Goal: Obtain resource: Download file/media

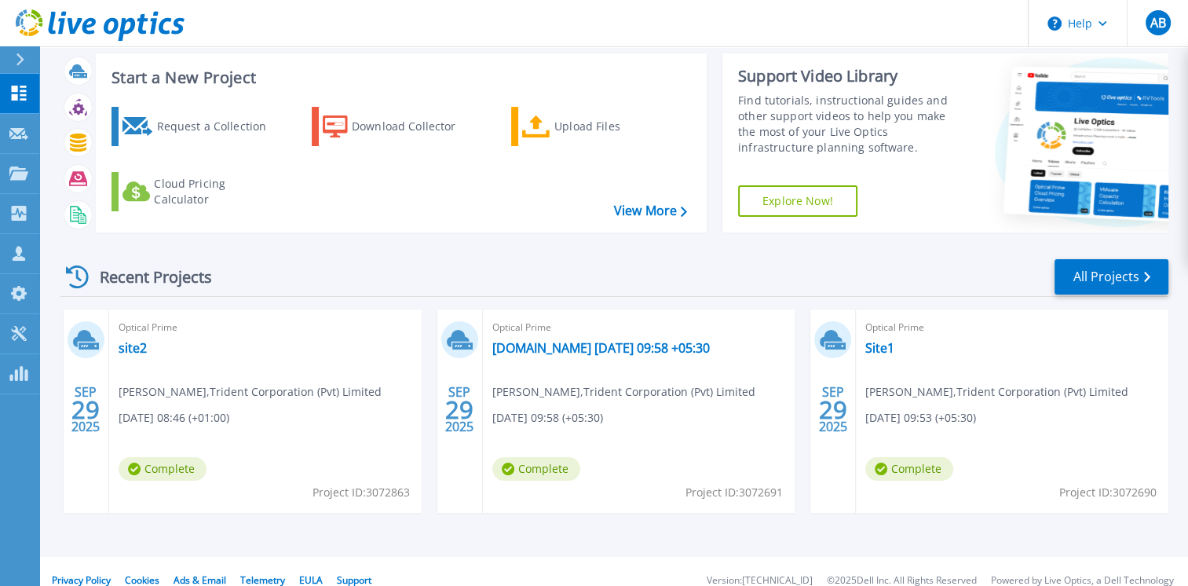
scroll to position [49, 0]
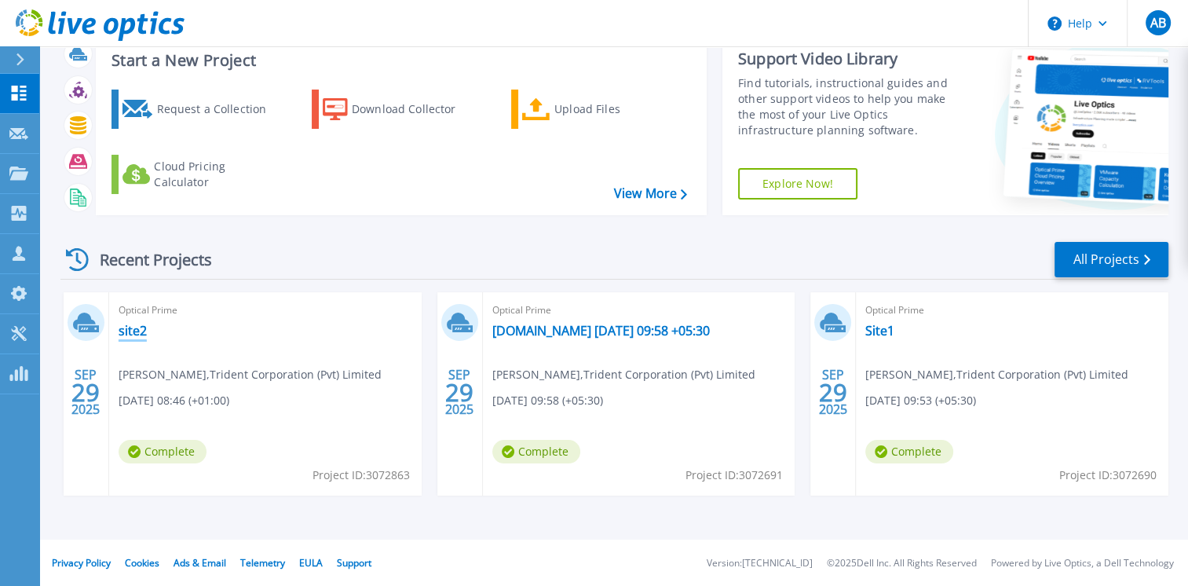
click at [136, 330] on link "site2" at bounding box center [133, 331] width 28 height 16
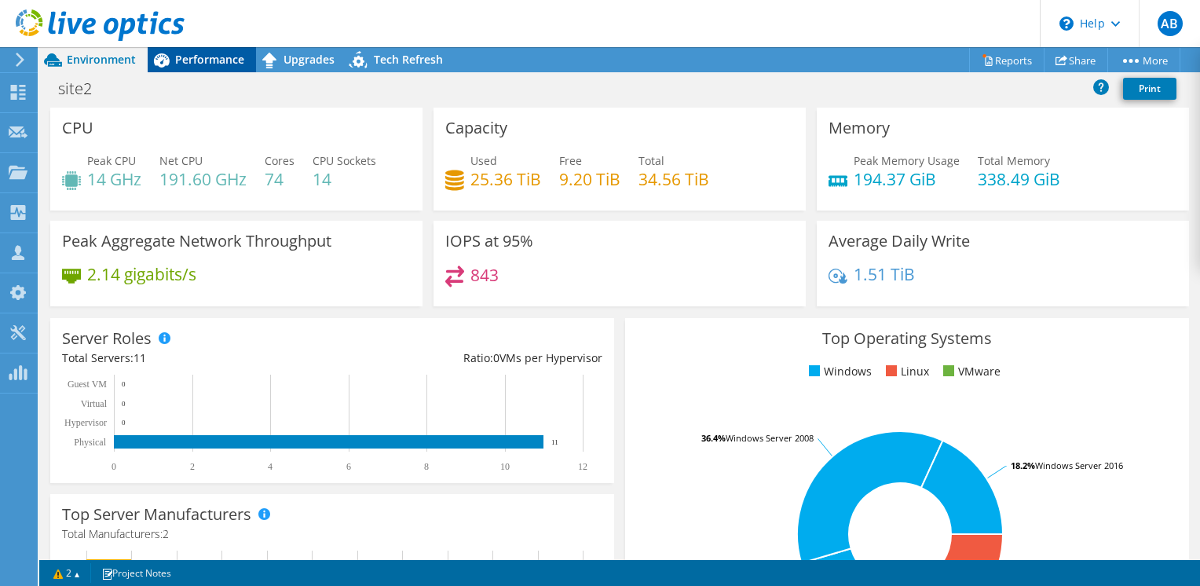
click at [207, 53] on span "Performance" at bounding box center [209, 59] width 69 height 15
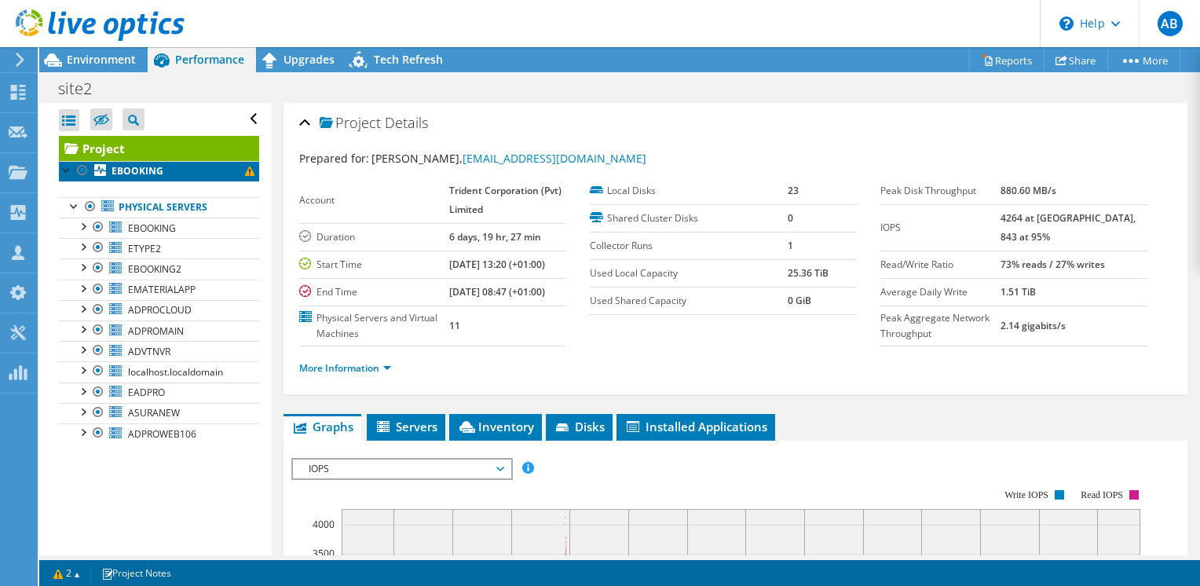
click at [133, 170] on b "EBOOKING" at bounding box center [137, 170] width 52 height 13
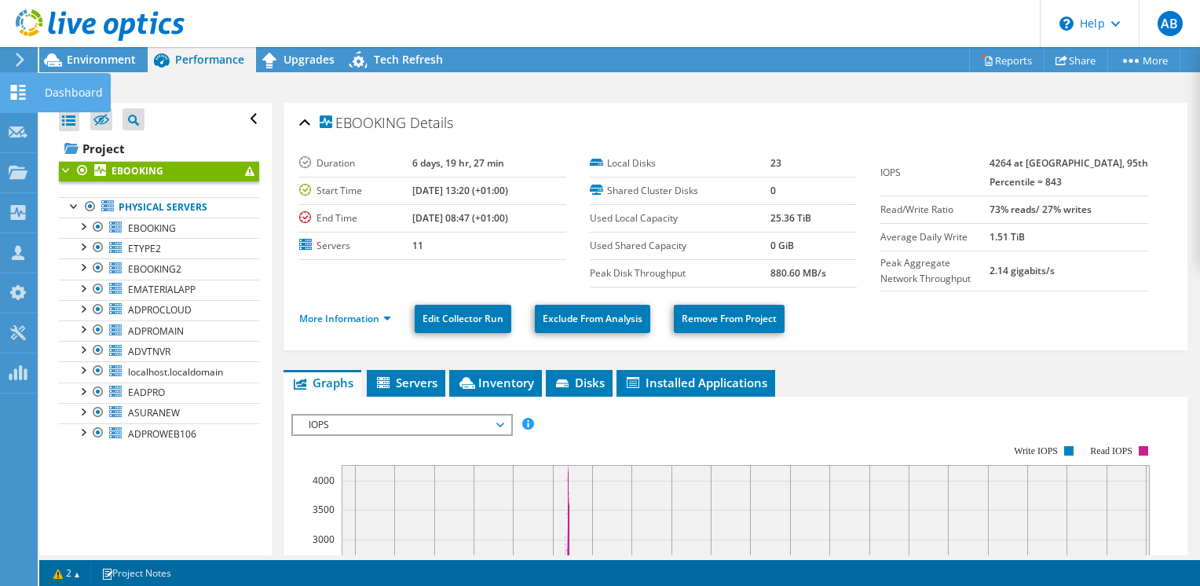
click at [18, 85] on icon at bounding box center [18, 92] width 19 height 15
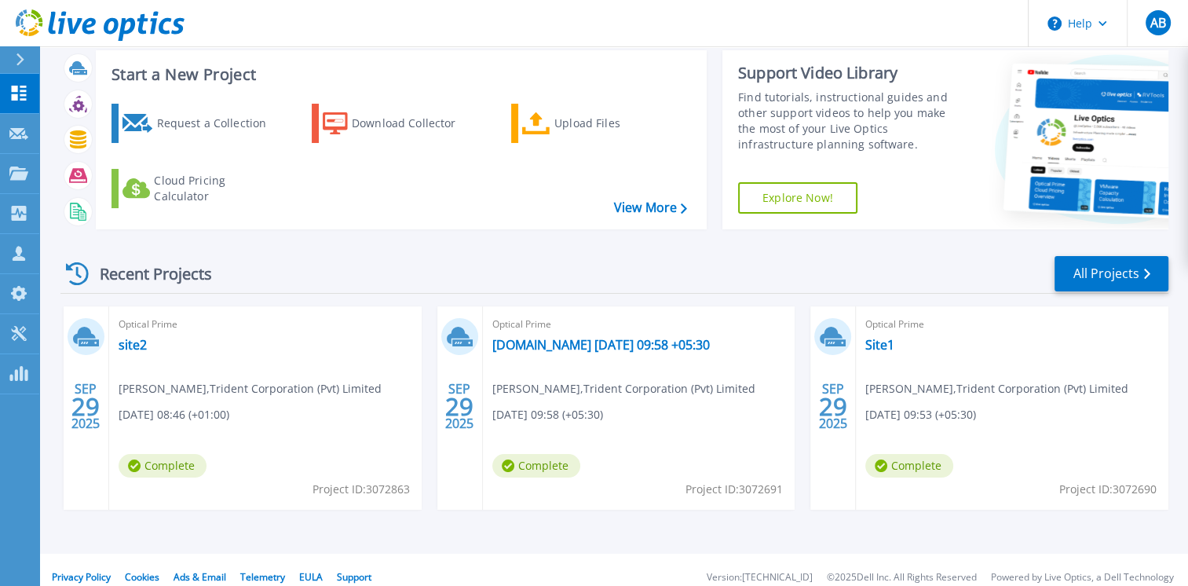
scroll to position [49, 0]
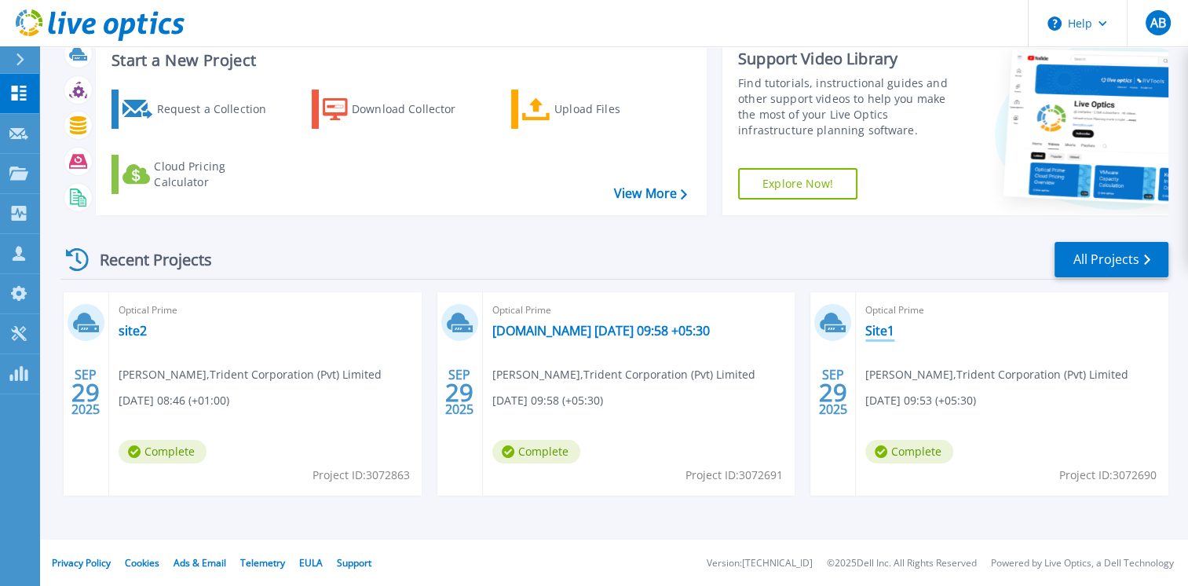
click at [878, 335] on link "Site1" at bounding box center [879, 331] width 29 height 16
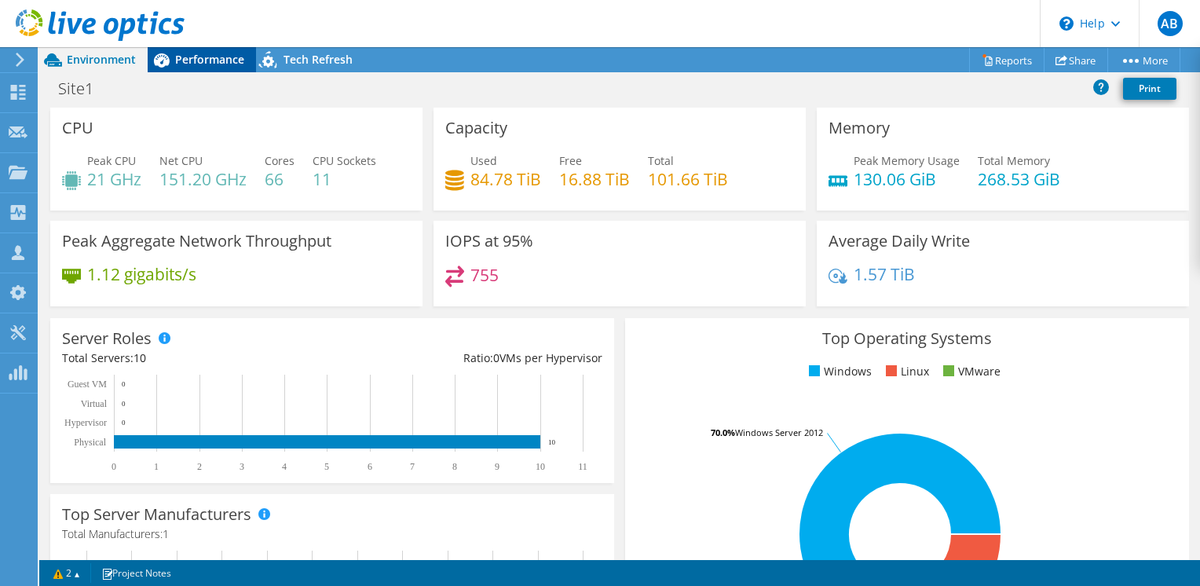
click at [194, 53] on span "Performance" at bounding box center [209, 59] width 69 height 15
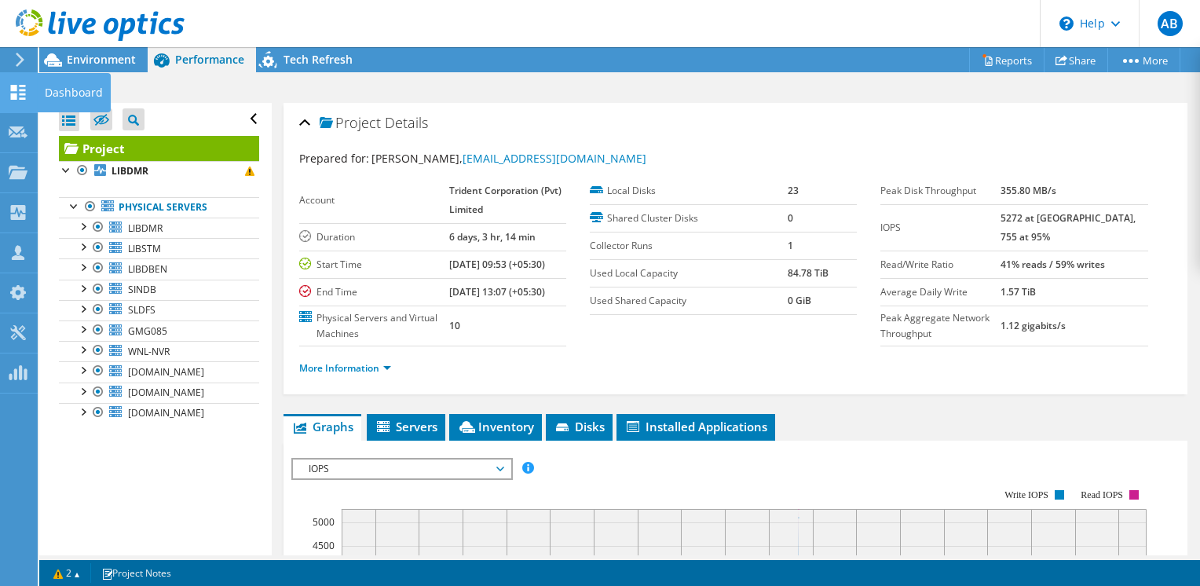
click at [19, 86] on icon at bounding box center [18, 92] width 19 height 15
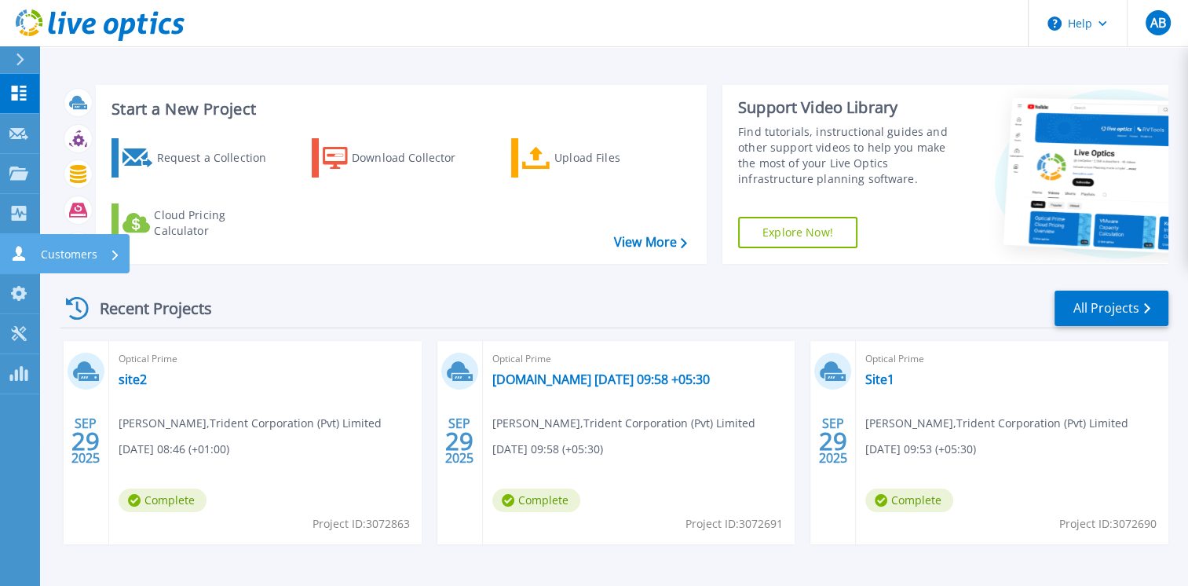
click at [38, 257] on div "Customers" at bounding box center [83, 253] width 91 height 39
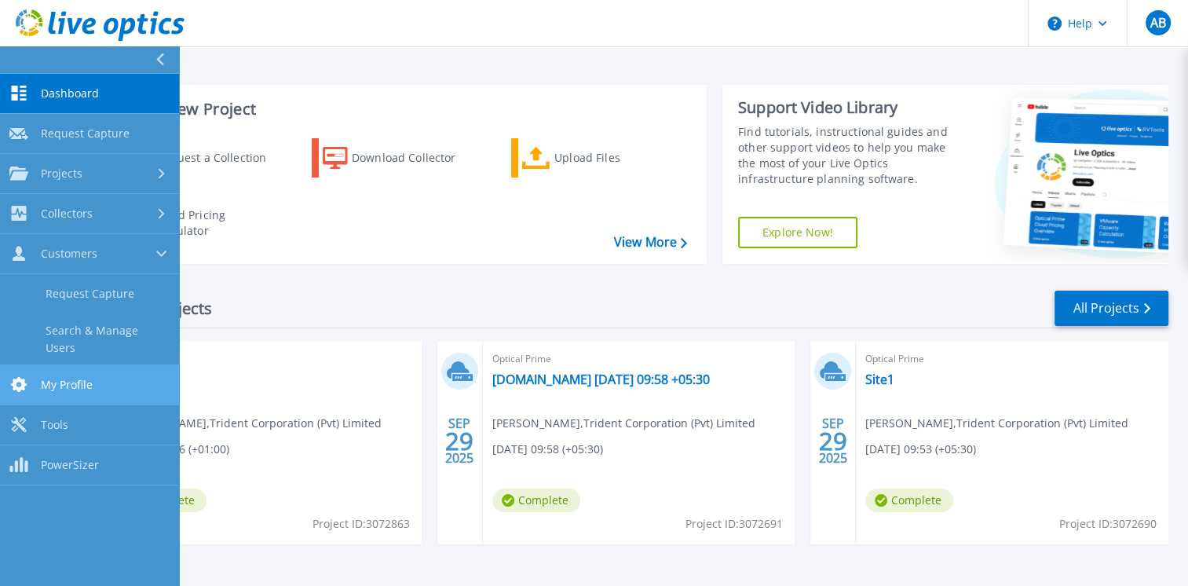
click at [90, 378] on span "My Profile" at bounding box center [67, 385] width 52 height 14
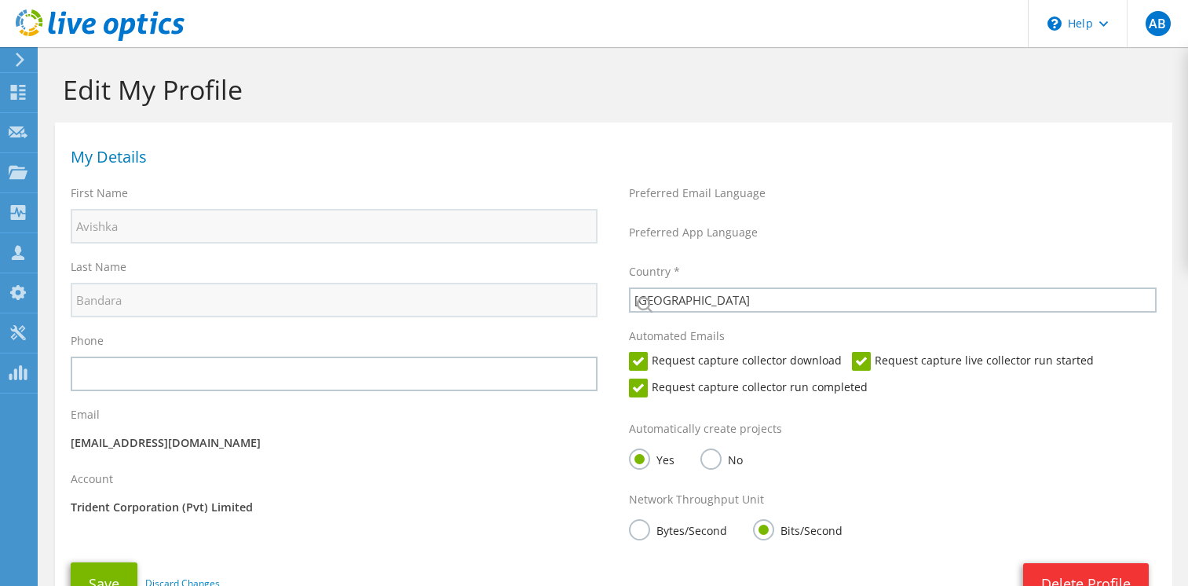
select select "126"
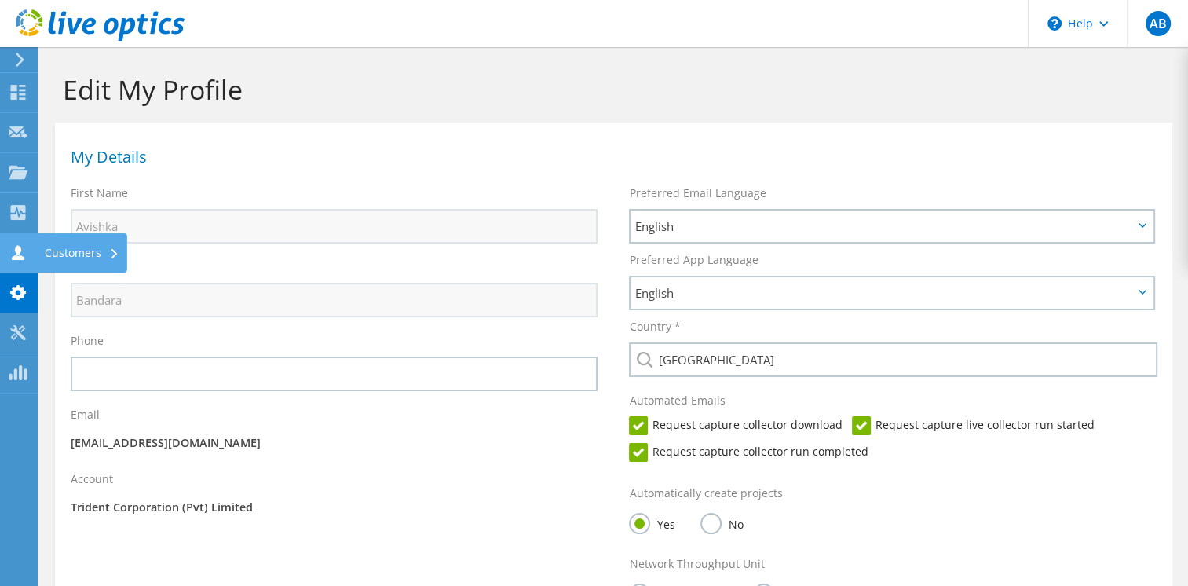
click at [75, 258] on div "Customers" at bounding box center [82, 252] width 90 height 39
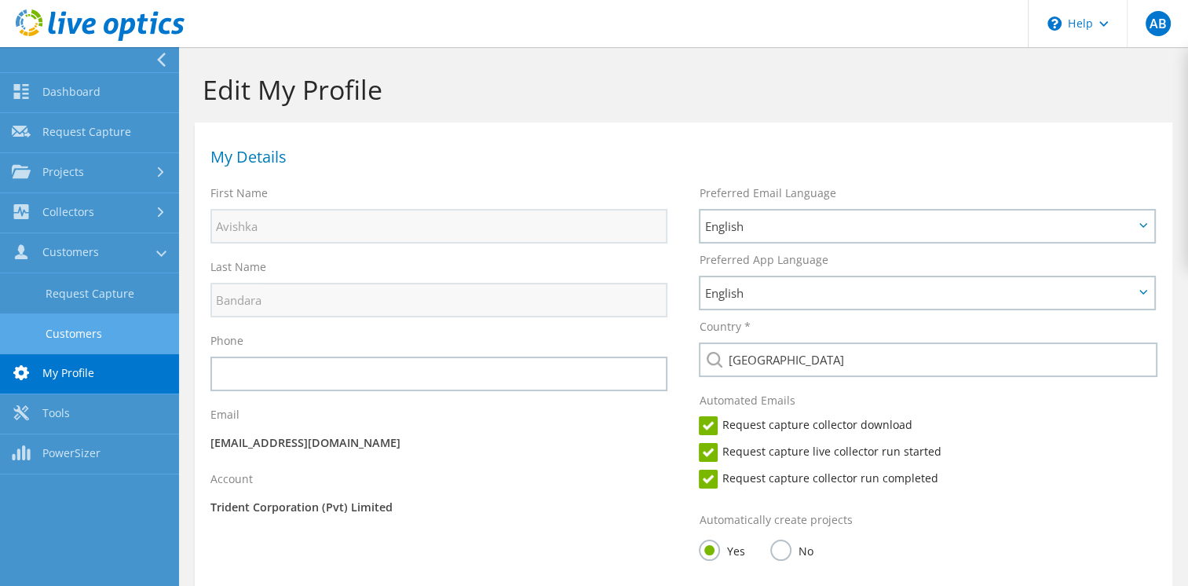
click at [75, 325] on link "Customers" at bounding box center [89, 333] width 179 height 40
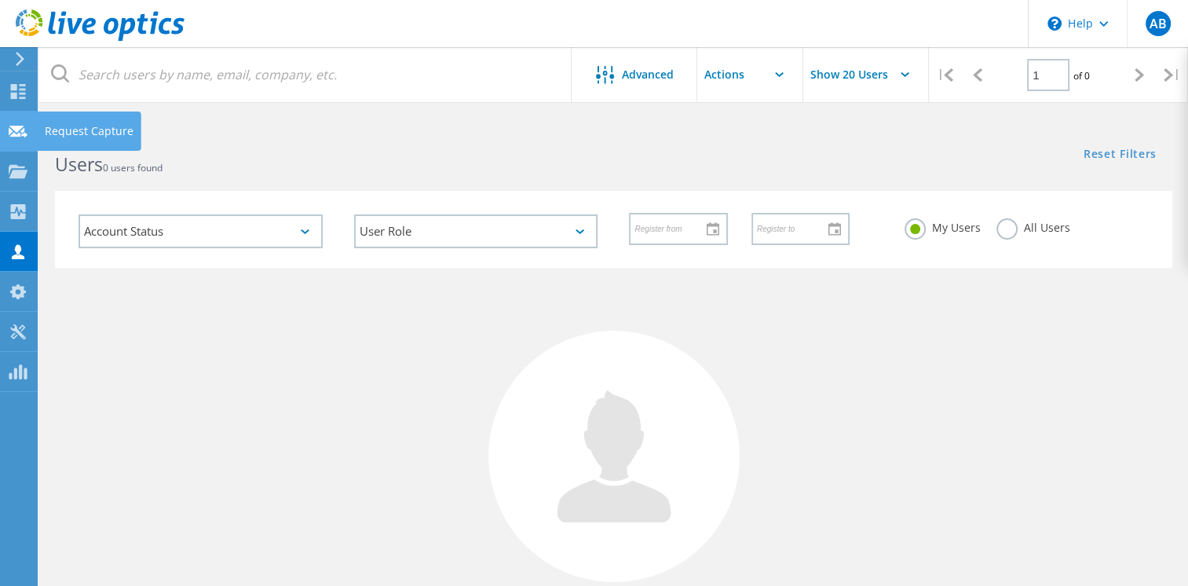
click at [79, 133] on div "Request Capture" at bounding box center [89, 131] width 89 height 11
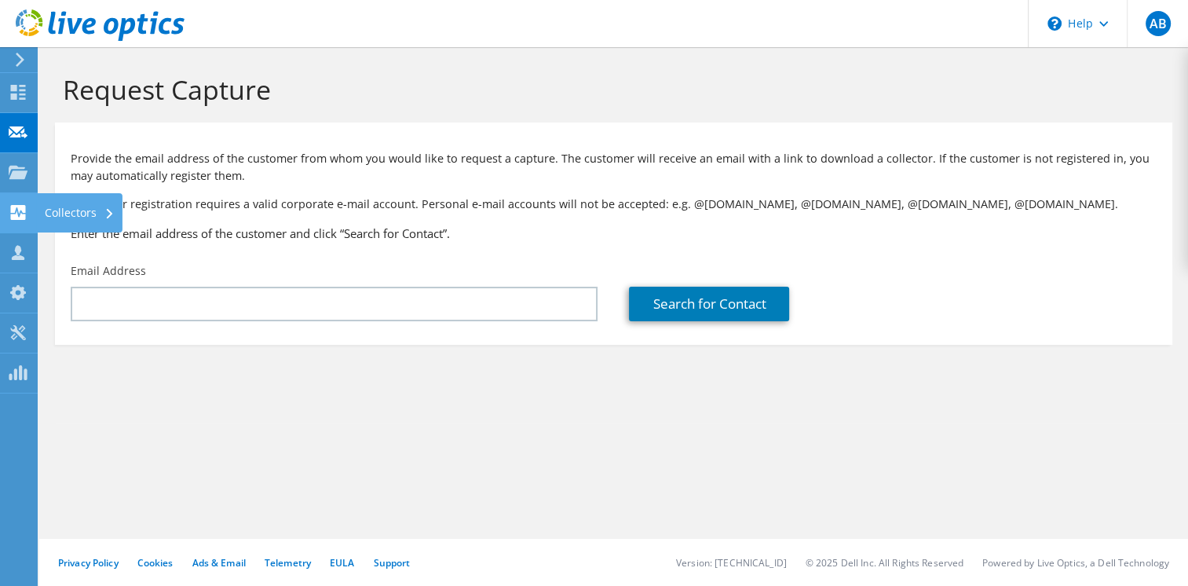
click at [57, 205] on div "Collectors" at bounding box center [80, 212] width 86 height 39
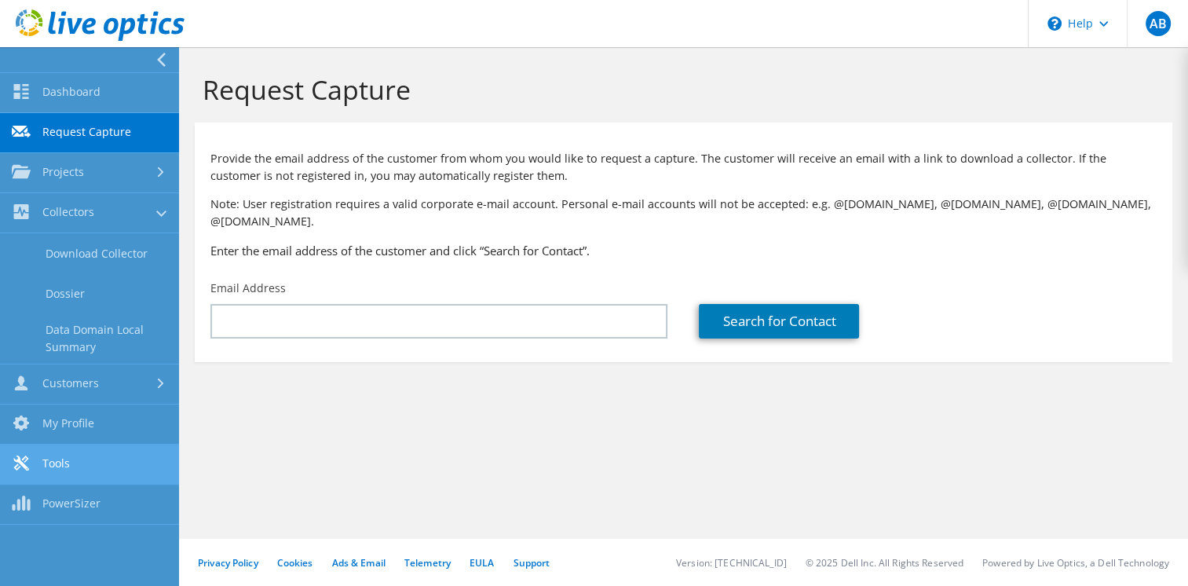
click at [106, 473] on link "Tools" at bounding box center [89, 464] width 179 height 40
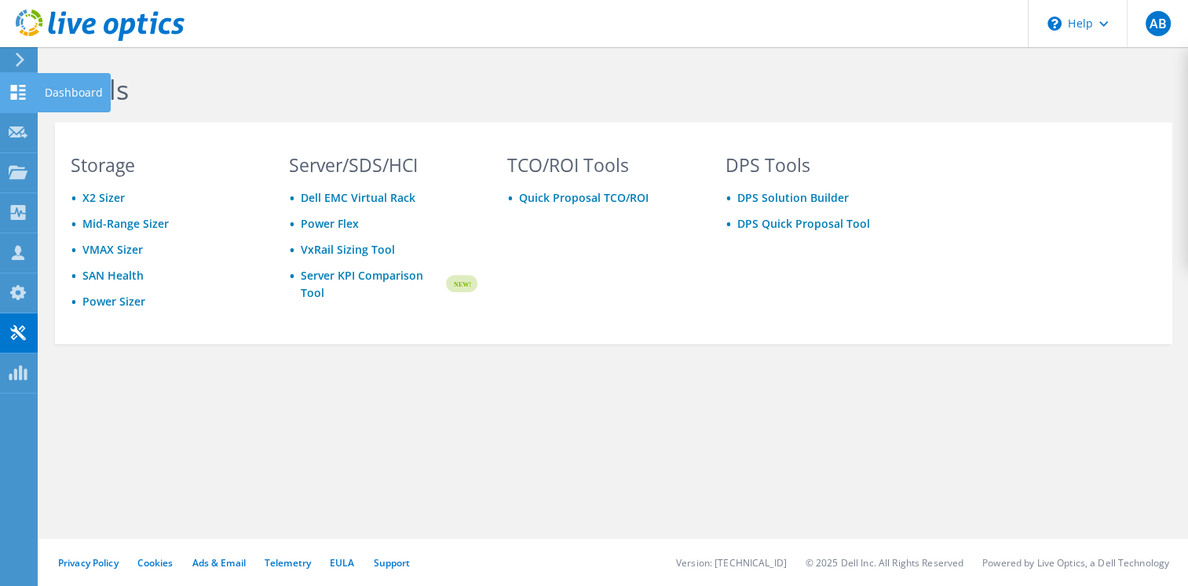
click at [19, 93] on icon at bounding box center [18, 92] width 19 height 15
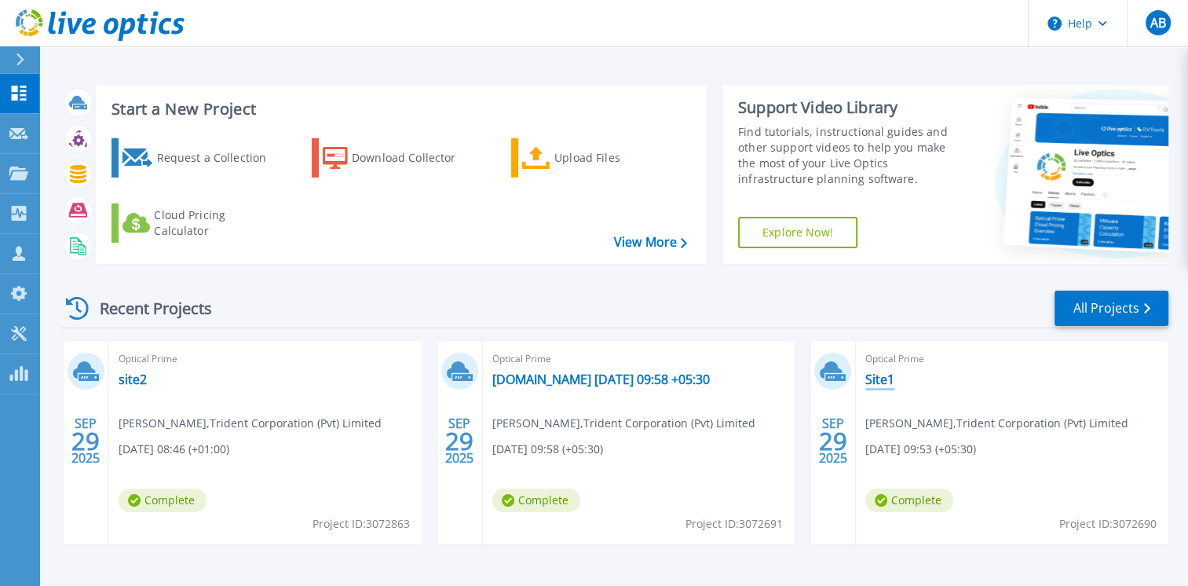
drag, startPoint x: 881, startPoint y: 385, endPoint x: 893, endPoint y: 385, distance: 11.8
click at [880, 384] on link "Site1" at bounding box center [879, 379] width 29 height 16
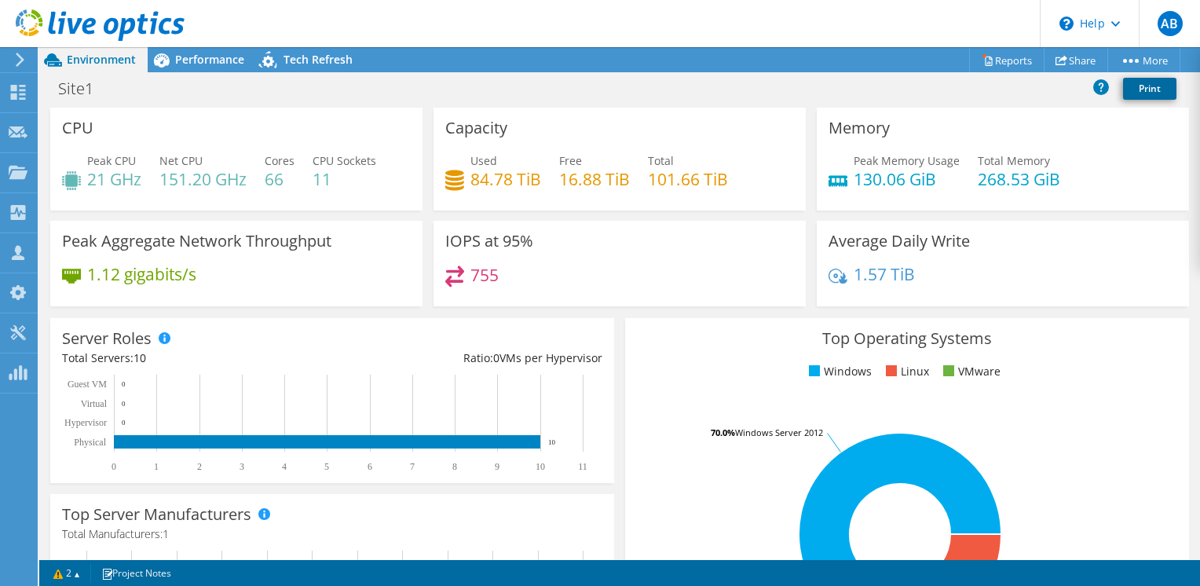
click at [1127, 85] on link "Print" at bounding box center [1149, 89] width 53 height 22
click at [1064, 60] on link "Share" at bounding box center [1075, 60] width 64 height 24
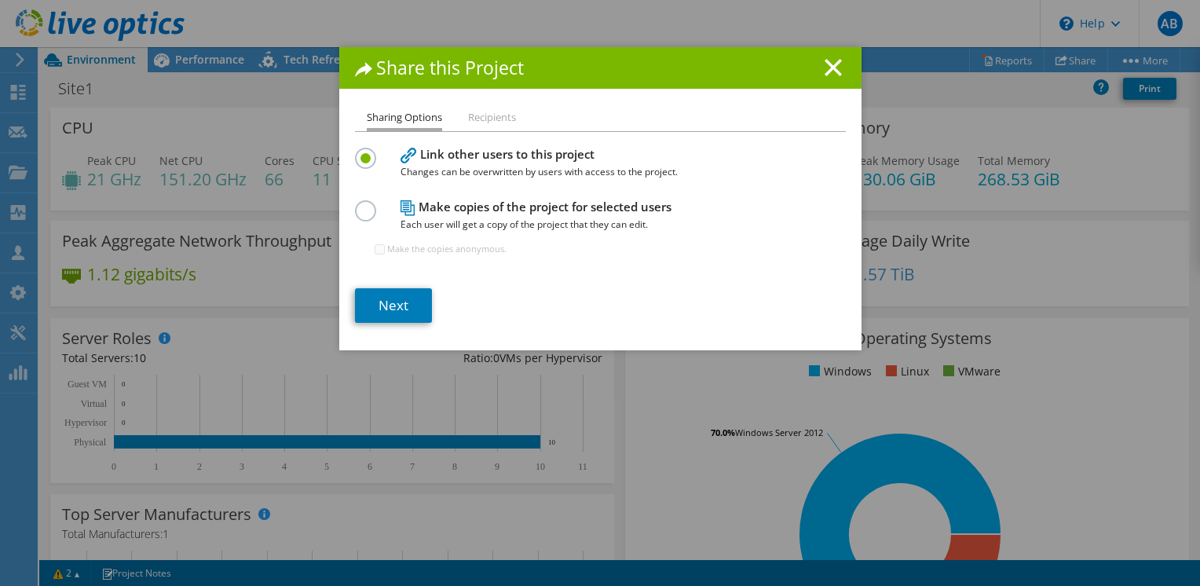
click at [483, 126] on li "Recipients" at bounding box center [492, 118] width 48 height 20
click at [355, 204] on label at bounding box center [368, 202] width 27 height 4
click at [0, 0] on input "radio" at bounding box center [0, 0] width 0 height 0
click at [364, 166] on div "Link other users to this project Changes can be overwritten by users with acces…" at bounding box center [600, 162] width 491 height 37
click at [355, 152] on label at bounding box center [368, 150] width 27 height 4
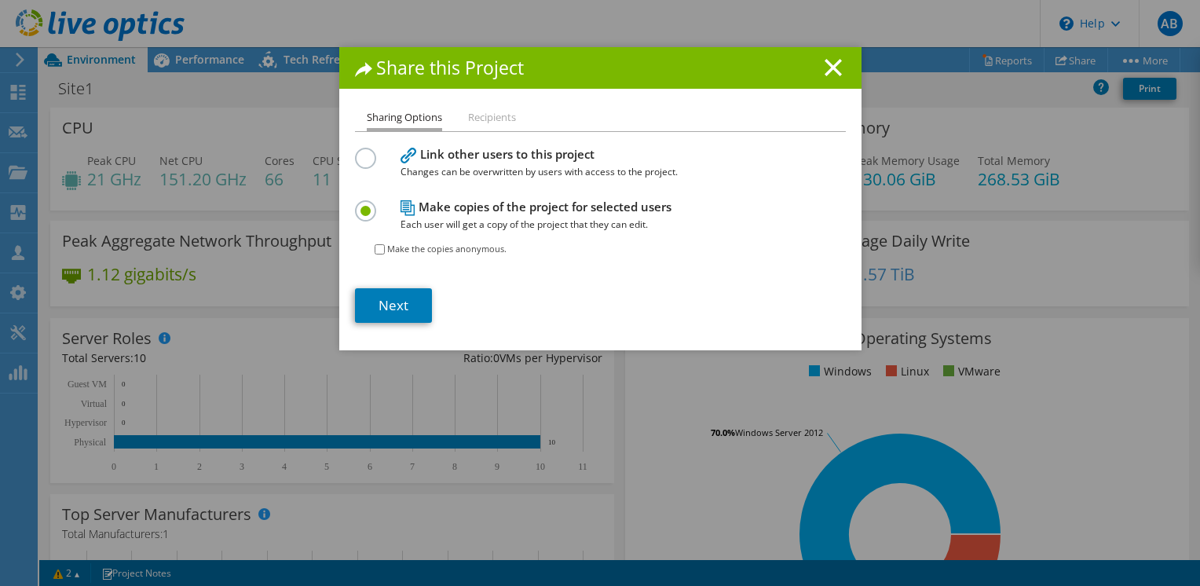
click at [0, 0] on input "radio" at bounding box center [0, 0] width 0 height 0
click at [415, 294] on link "Next" at bounding box center [393, 305] width 77 height 35
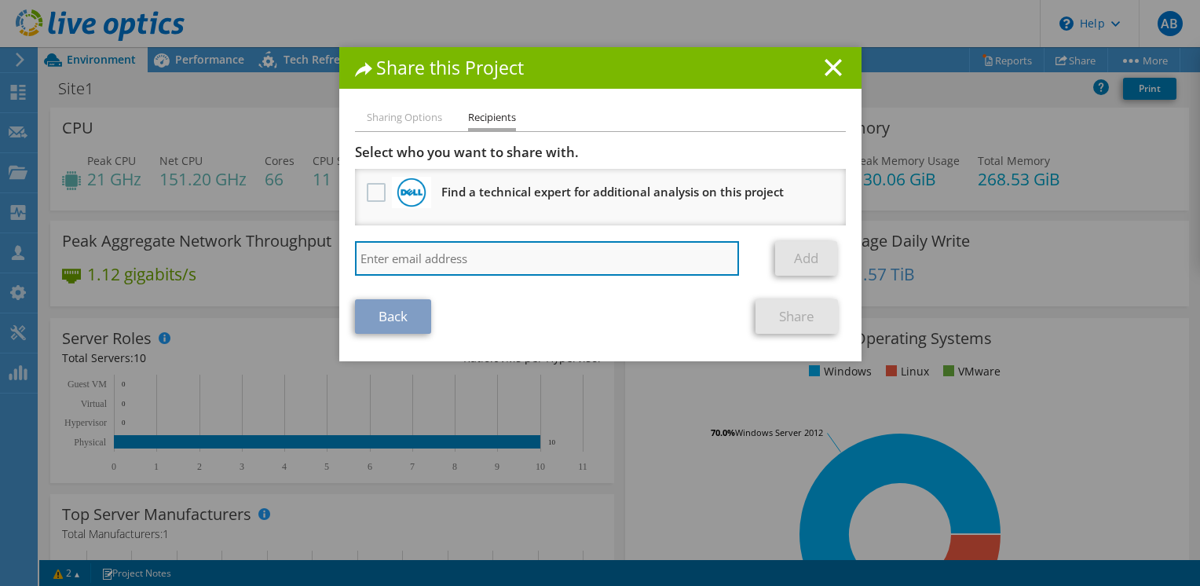
click at [457, 245] on input "search" at bounding box center [547, 258] width 385 height 35
type input "haritha@trident.lk"
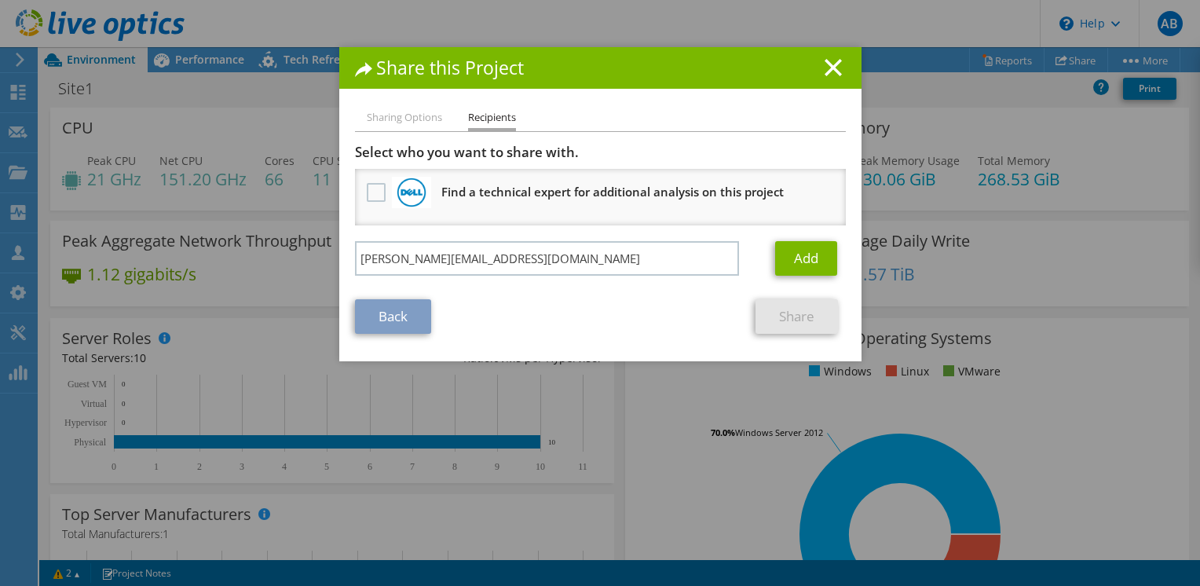
click at [228, 239] on div "Share this Project Sharing Options Recipients Link other users to this project …" at bounding box center [600, 292] width 1200 height 491
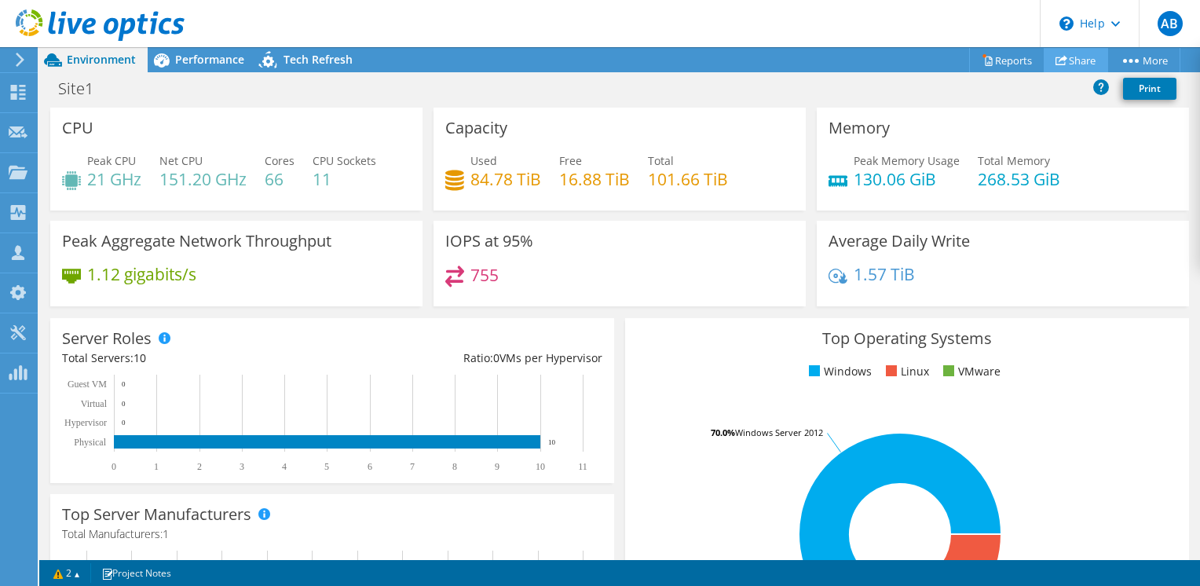
click at [1055, 56] on icon at bounding box center [1061, 60] width 12 height 12
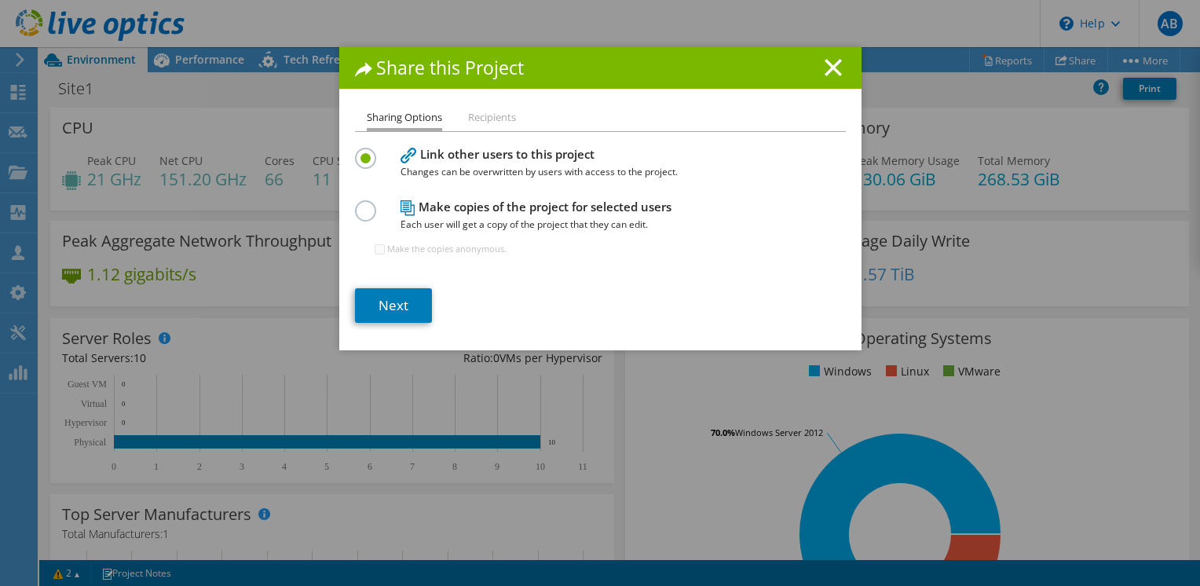
click at [355, 204] on label at bounding box center [368, 202] width 27 height 4
click at [0, 0] on input "radio" at bounding box center [0, 0] width 0 height 0
click at [502, 122] on li "Recipients" at bounding box center [492, 118] width 48 height 20
click at [489, 120] on li "Recipients" at bounding box center [492, 118] width 48 height 20
click at [392, 305] on link "Next" at bounding box center [393, 305] width 77 height 35
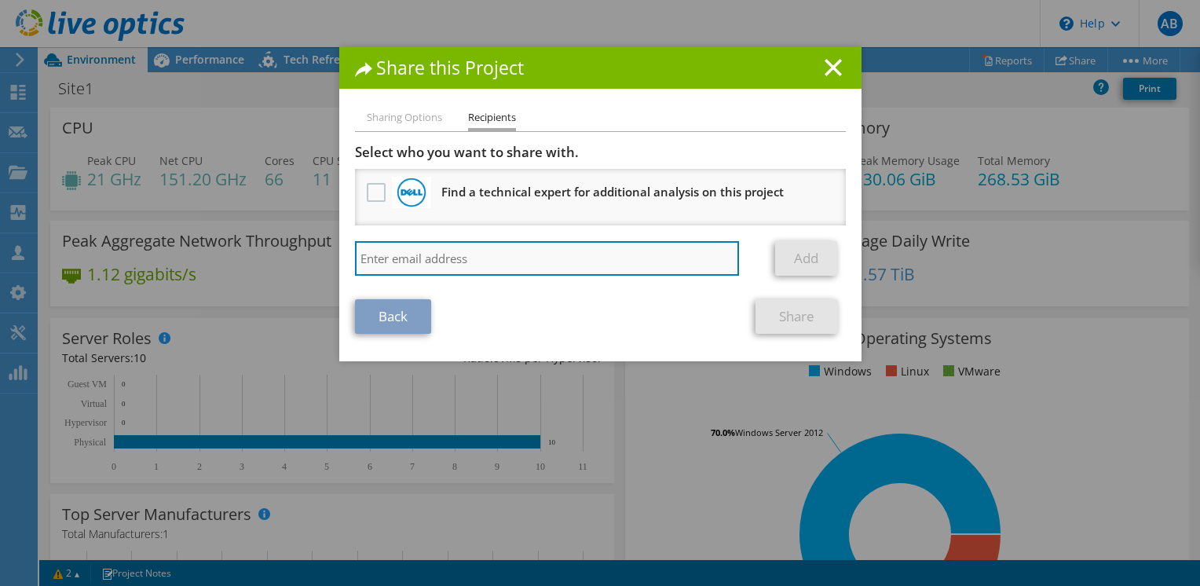
click at [421, 261] on input "search" at bounding box center [547, 258] width 385 height 35
type input "haritha@trident.lk"
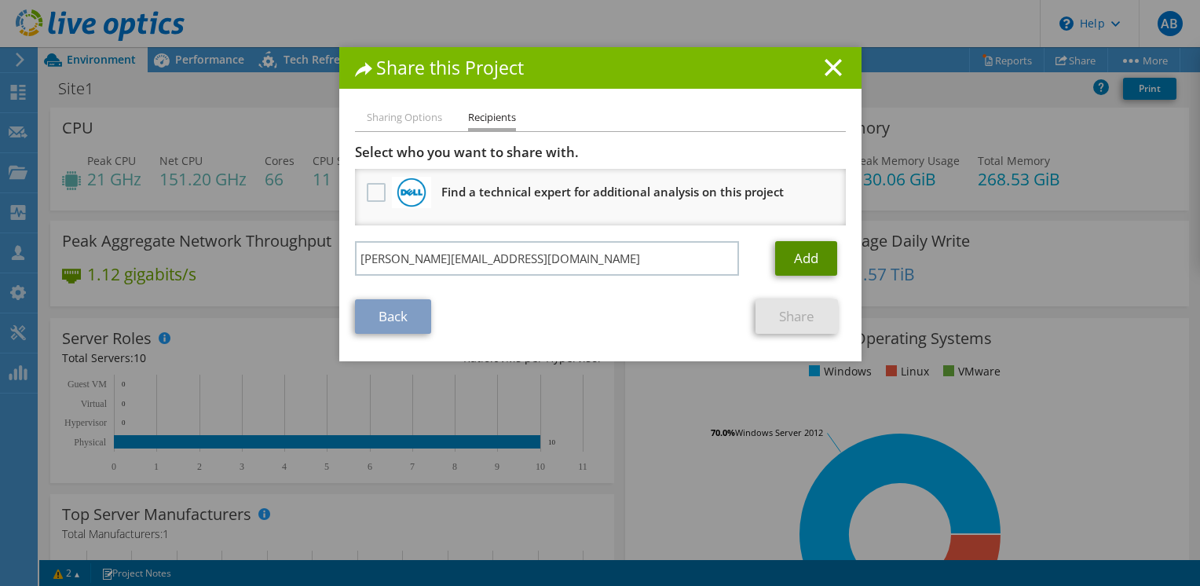
click at [787, 246] on link "Add" at bounding box center [806, 258] width 62 height 35
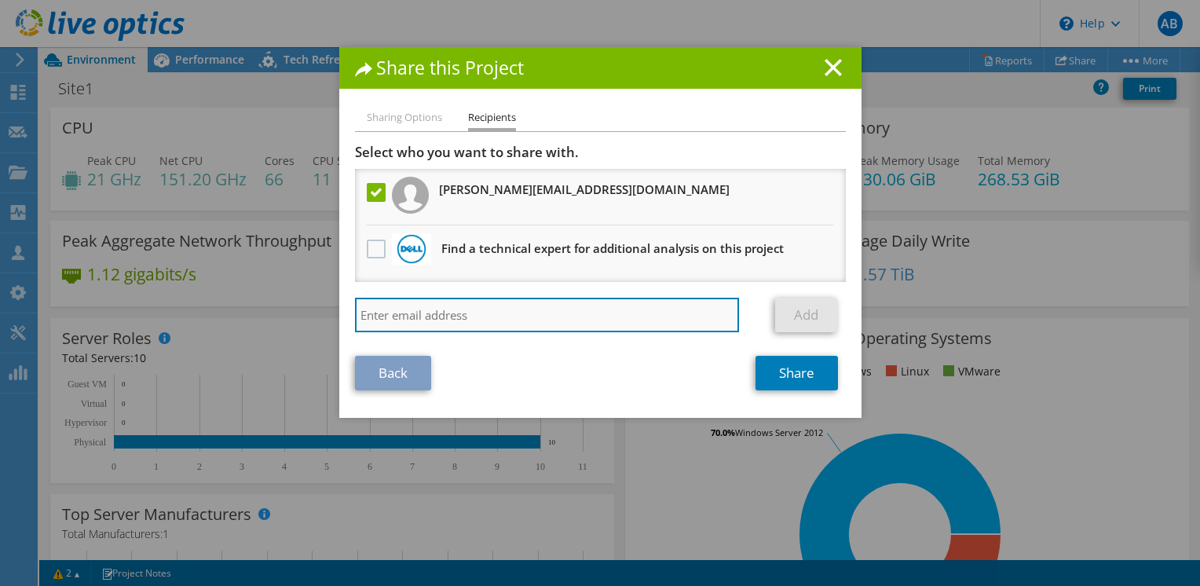
click at [481, 314] on input "search" at bounding box center [547, 315] width 385 height 35
type input "shanez@trident.lk"
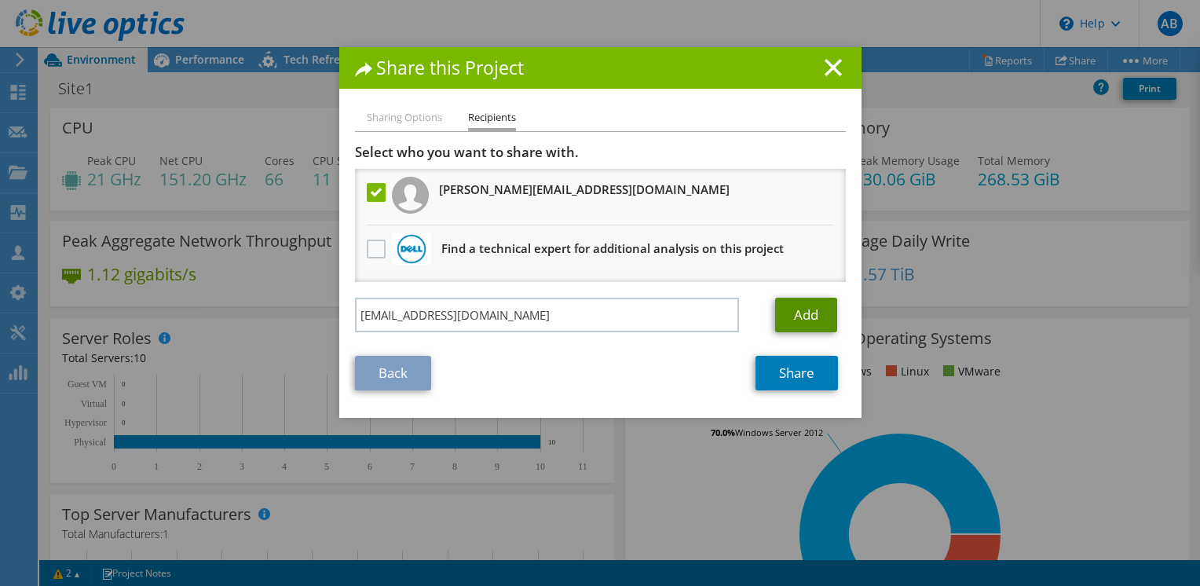
click at [804, 321] on link "Add" at bounding box center [806, 315] width 62 height 35
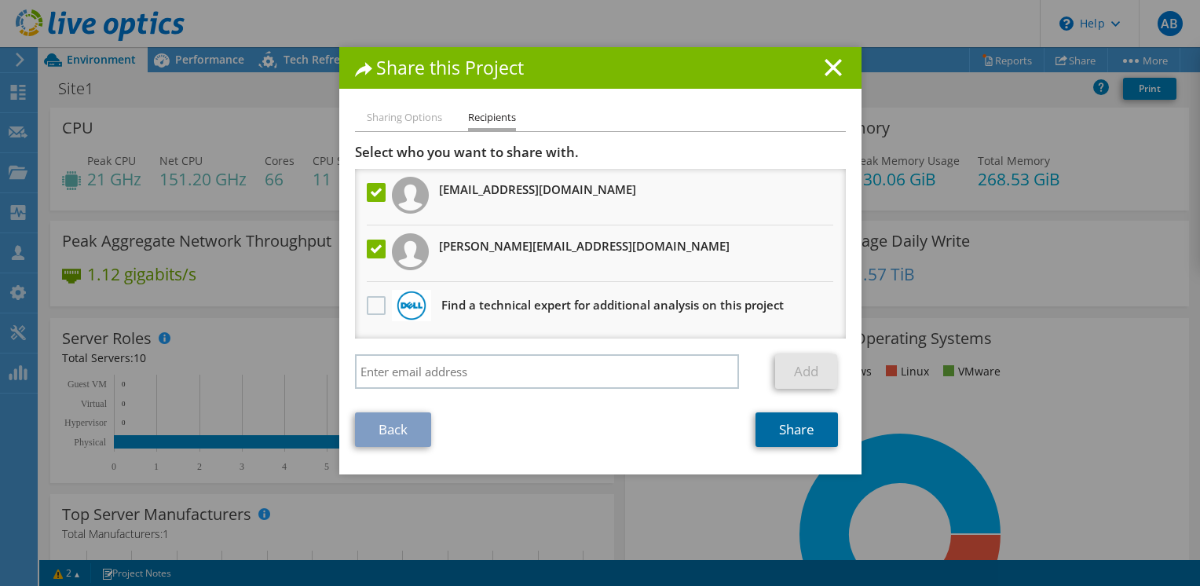
click at [760, 419] on link "Share" at bounding box center [796, 429] width 82 height 35
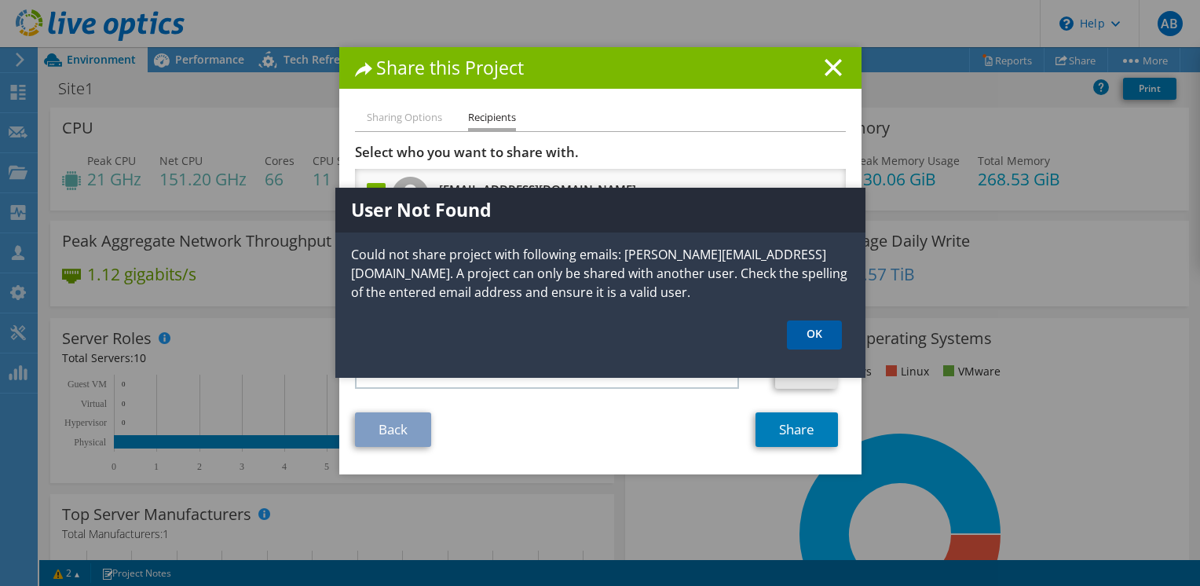
click at [812, 333] on link "OK" at bounding box center [814, 334] width 55 height 29
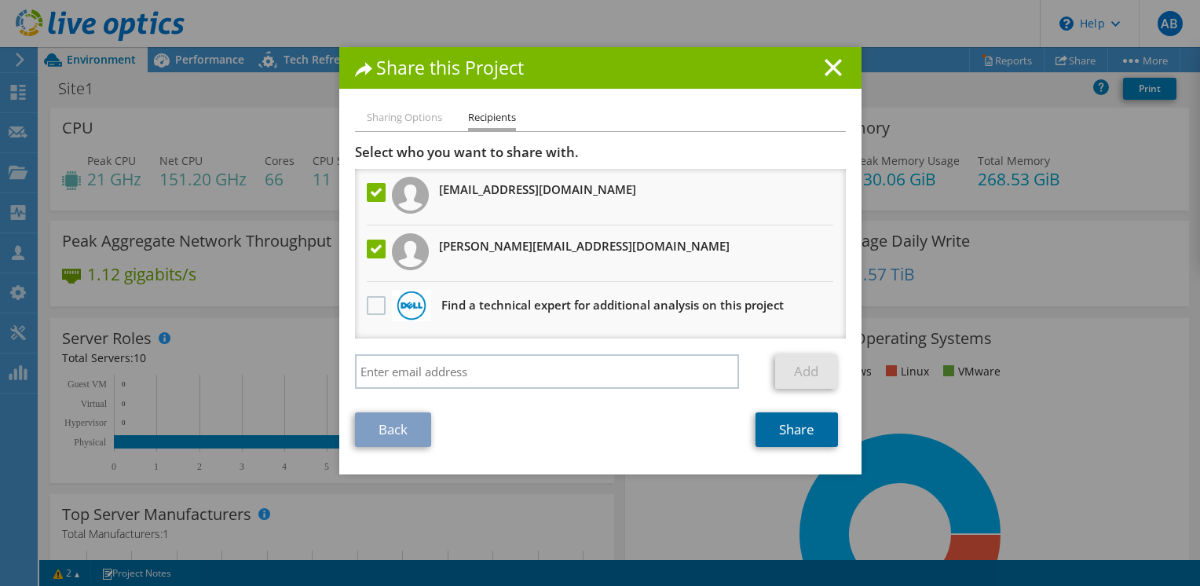
click at [791, 430] on link "Share" at bounding box center [796, 429] width 82 height 35
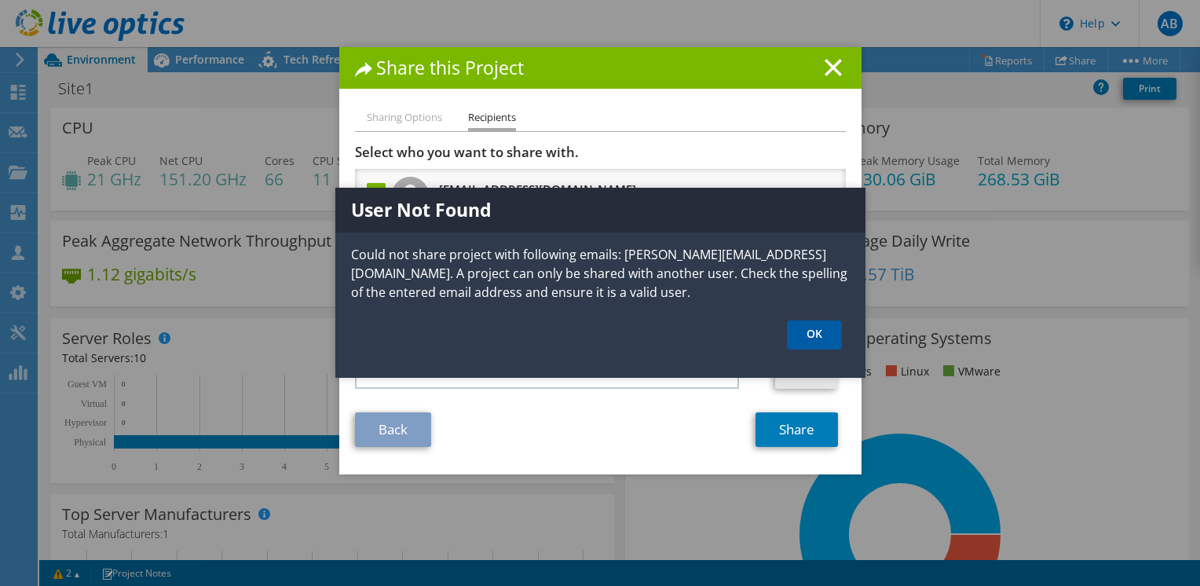
click at [831, 327] on link "OK" at bounding box center [814, 334] width 55 height 29
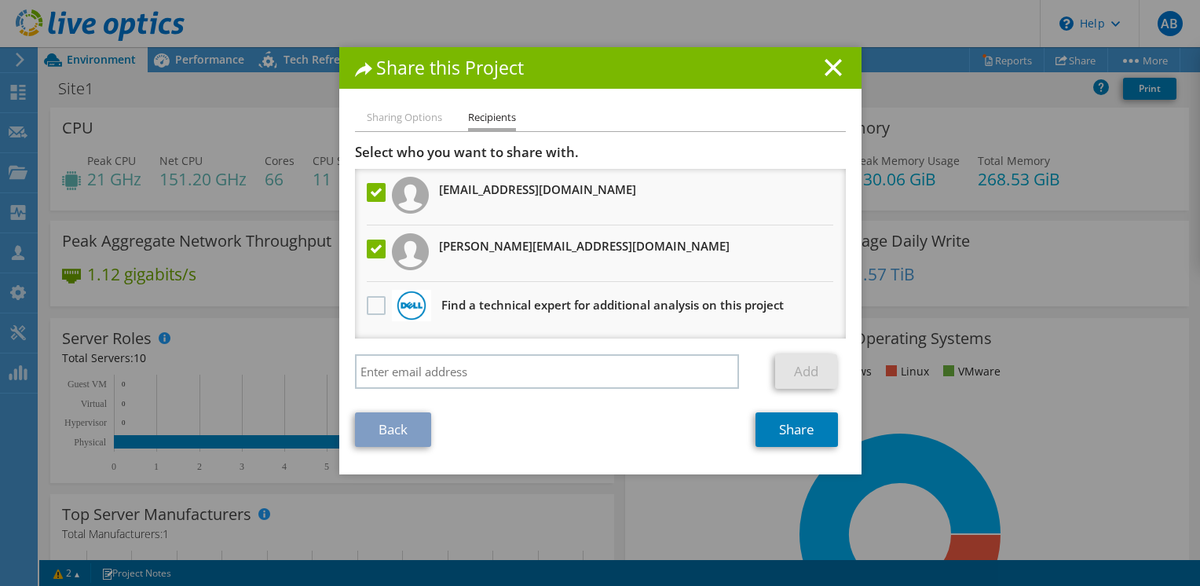
click at [377, 191] on label at bounding box center [378, 192] width 23 height 19
click at [0, 0] on input "checkbox" at bounding box center [0, 0] width 0 height 0
click at [772, 437] on link "Share" at bounding box center [796, 429] width 82 height 35
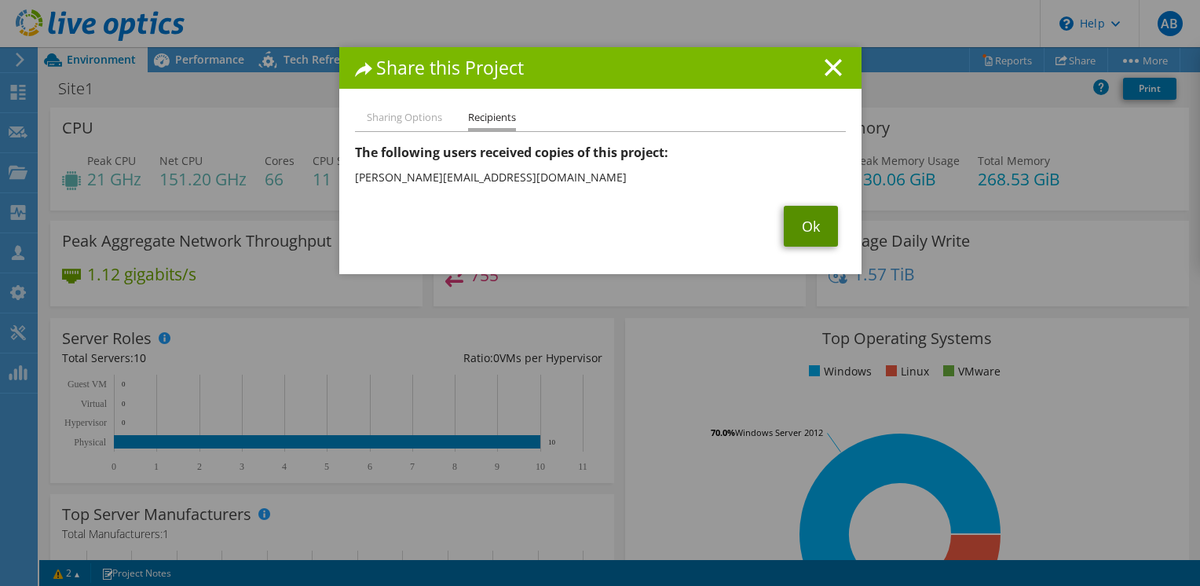
click at [794, 225] on link "Ok" at bounding box center [810, 226] width 54 height 41
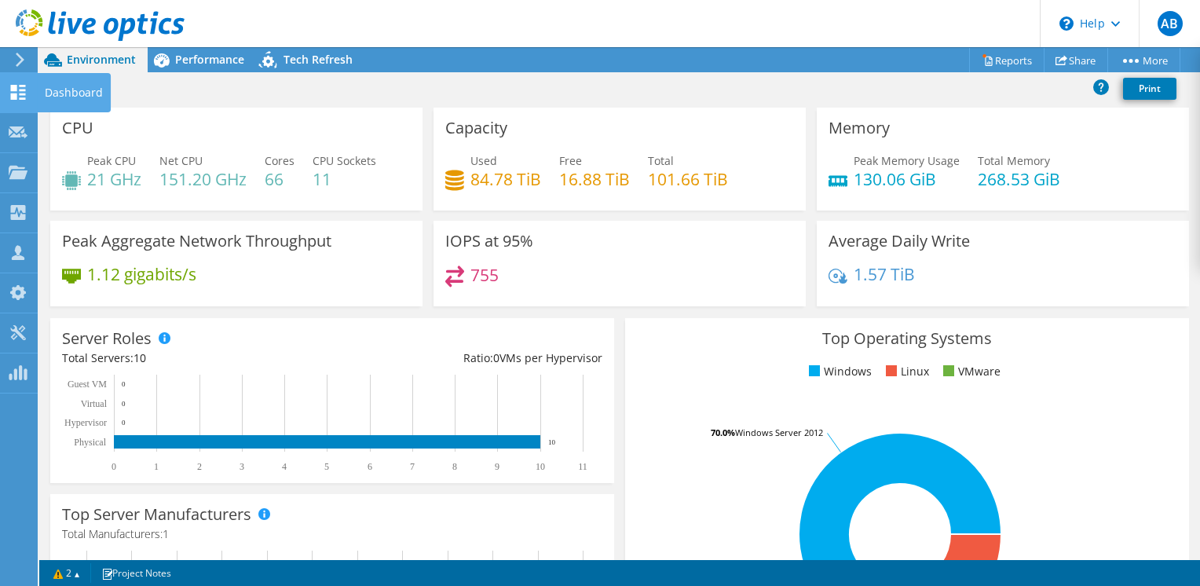
click at [55, 89] on div "Dashboard" at bounding box center [74, 92] width 74 height 39
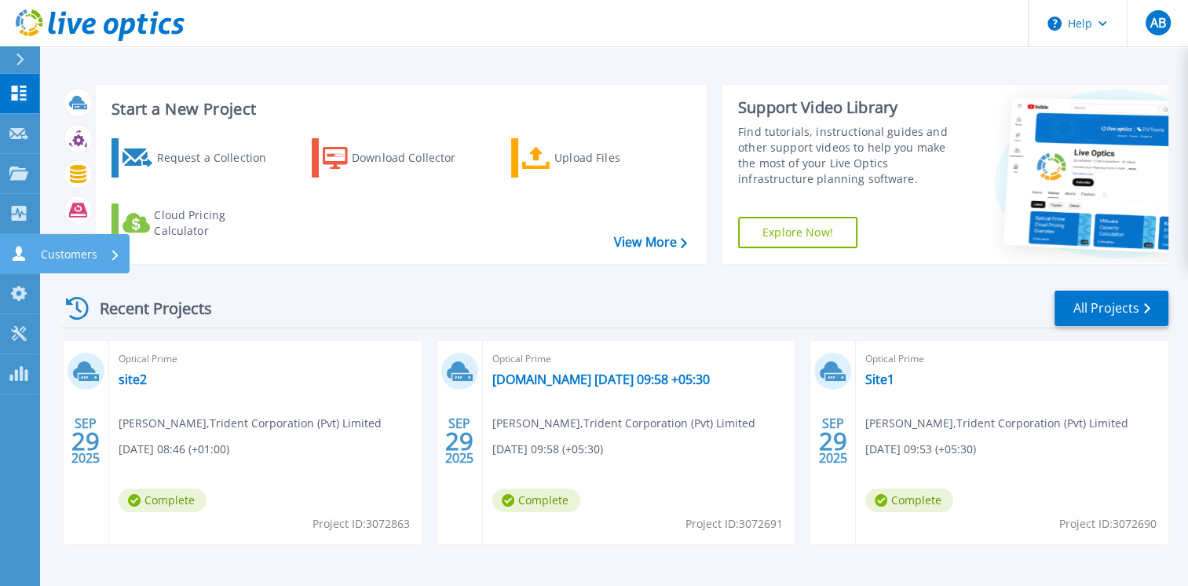
click at [27, 257] on icon at bounding box center [18, 253] width 19 height 15
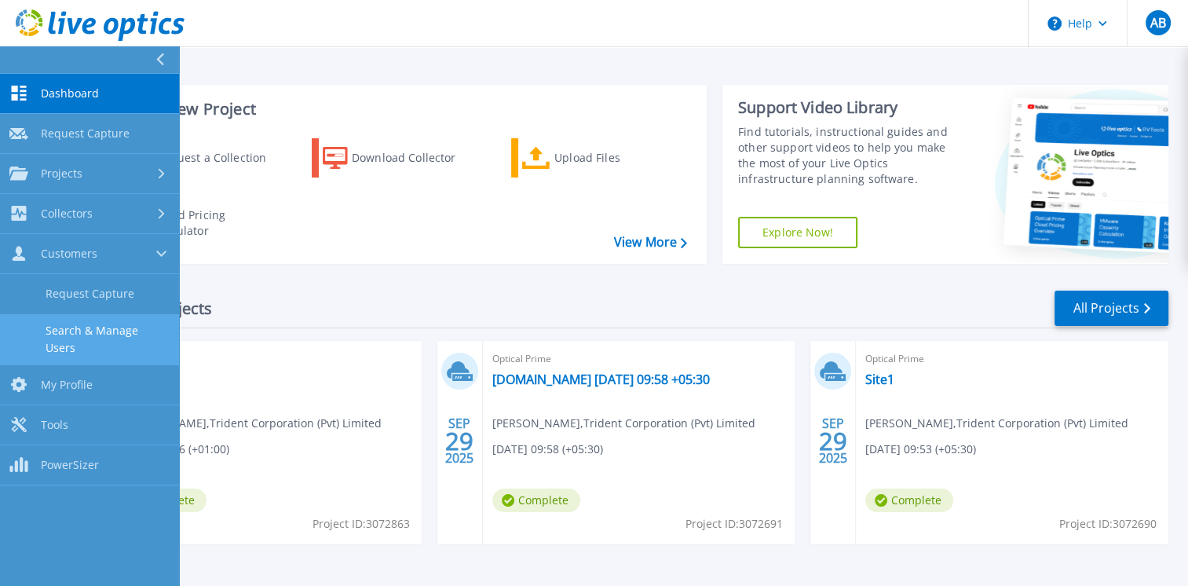
click at [87, 338] on link "Search & Manage Users" at bounding box center [89, 339] width 179 height 50
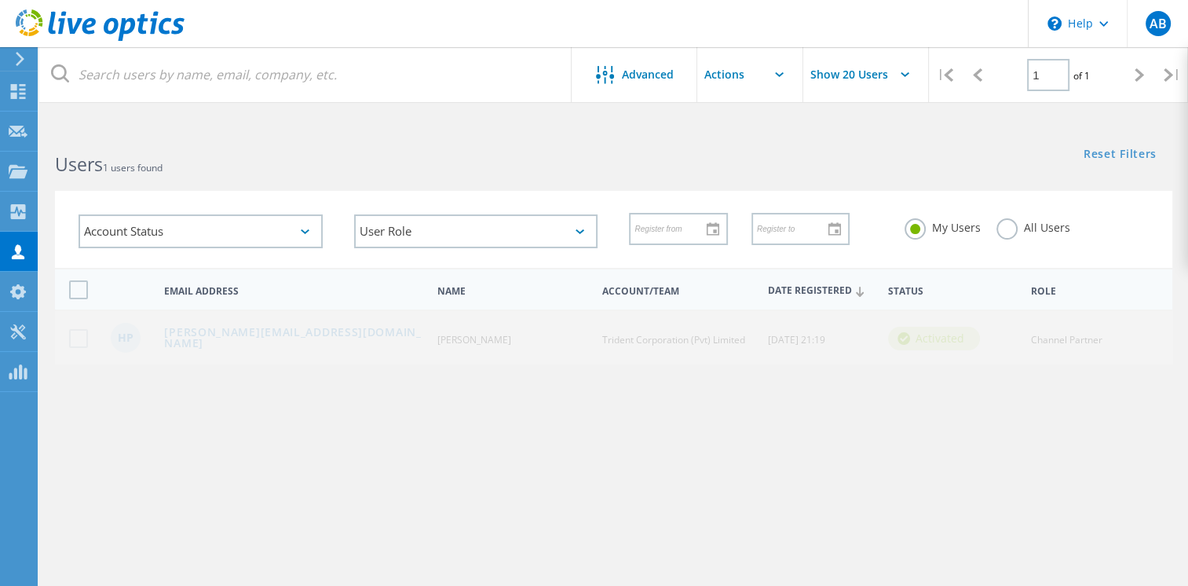
click at [784, 77] on input "text" at bounding box center [775, 74] width 157 height 55
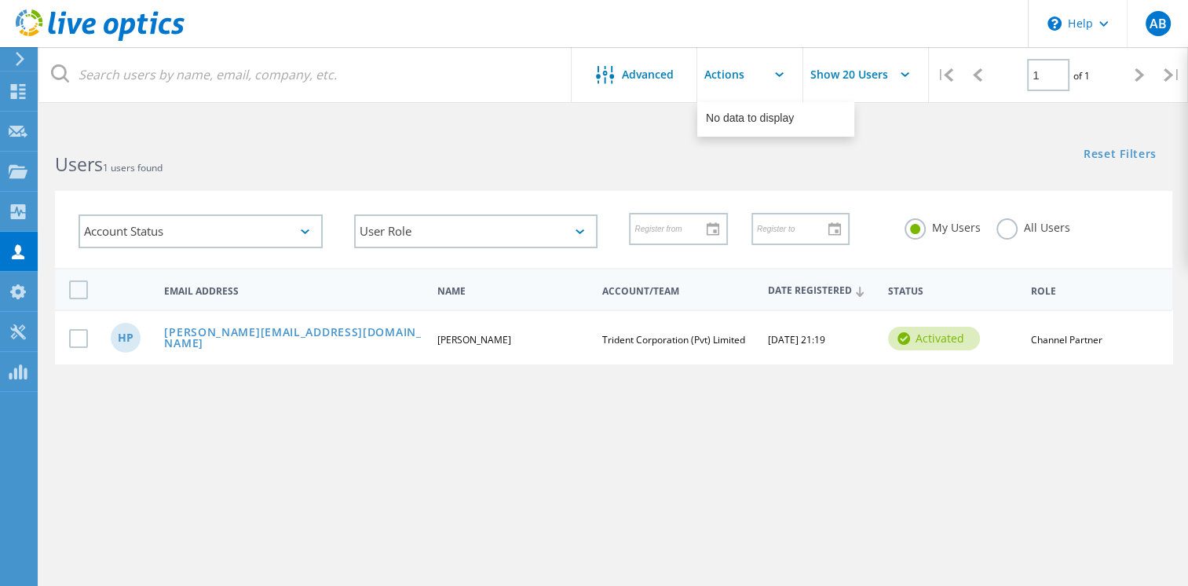
click at [784, 77] on input "text" at bounding box center [775, 74] width 157 height 55
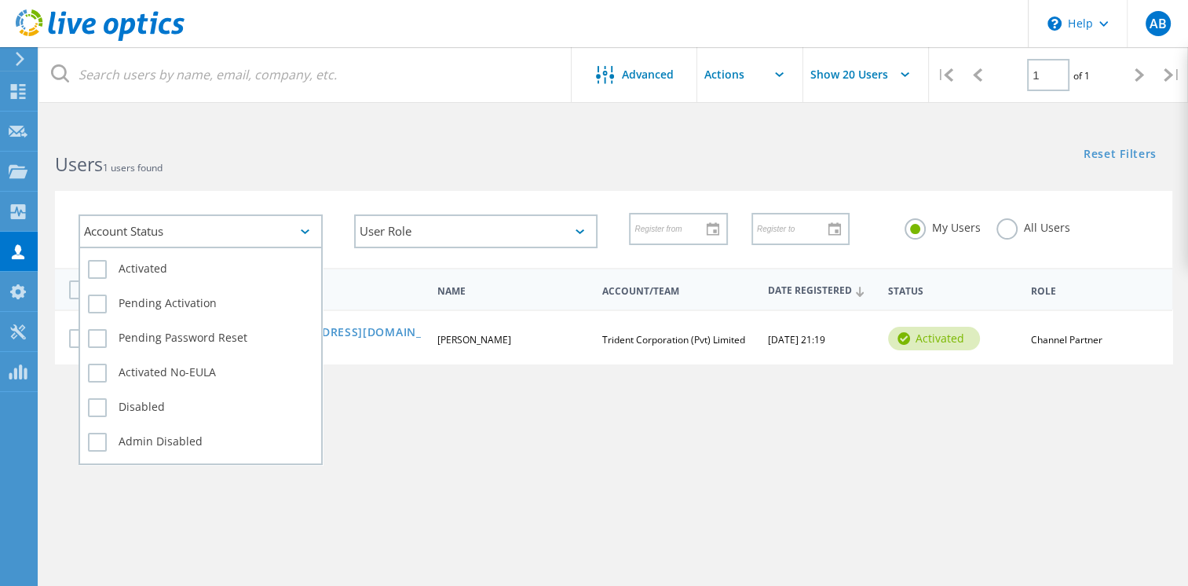
click at [305, 229] on icon at bounding box center [305, 231] width 9 height 5
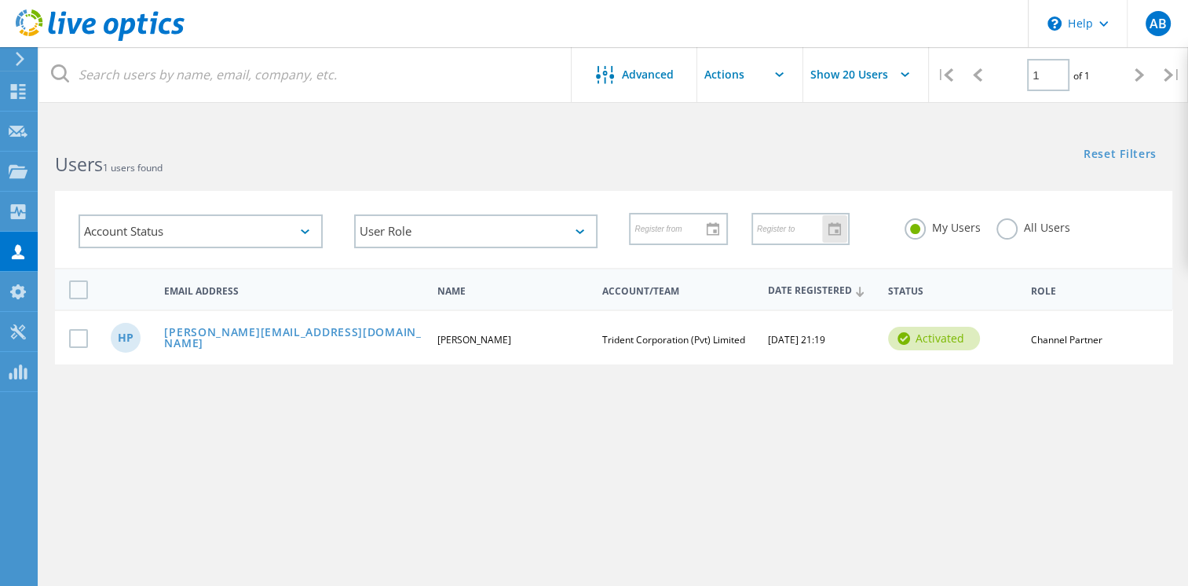
click at [835, 240] on div at bounding box center [834, 228] width 25 height 27
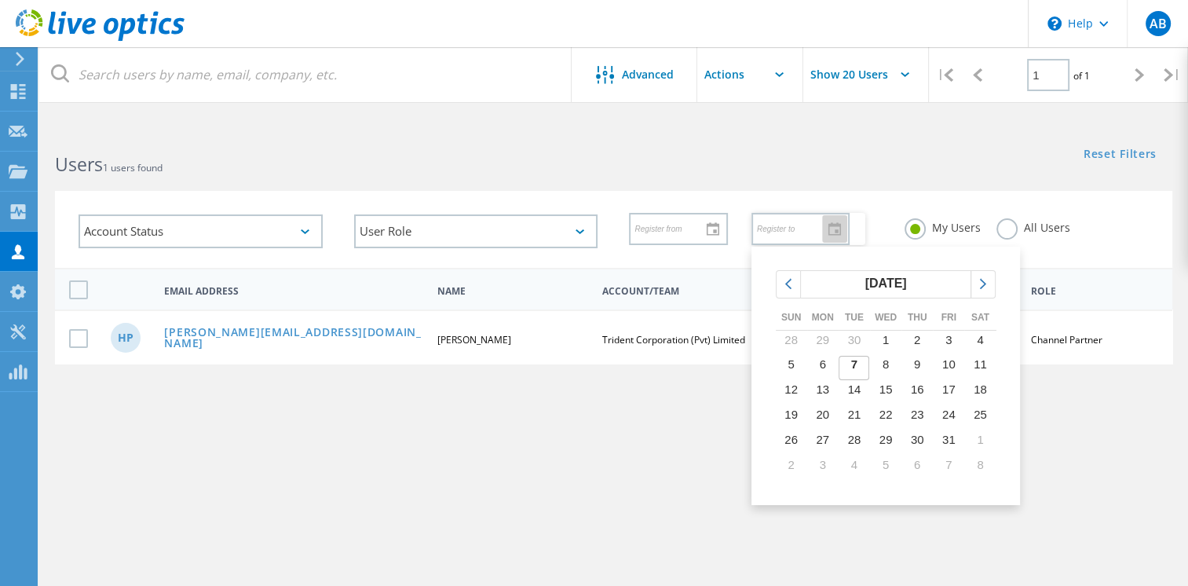
click at [835, 240] on div at bounding box center [834, 228] width 25 height 27
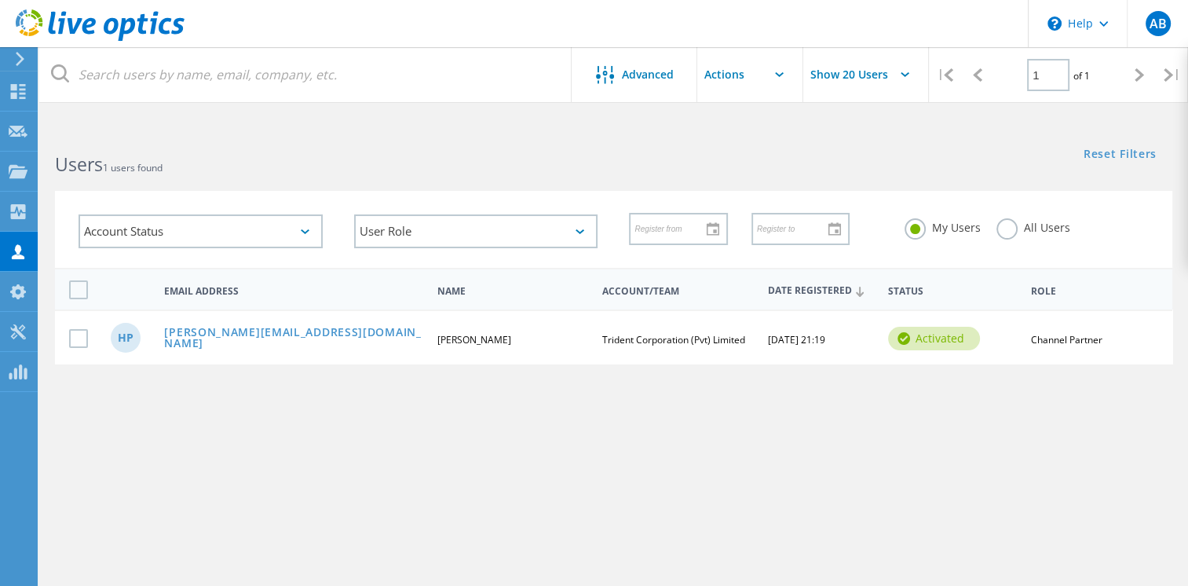
click at [759, 78] on input "text" at bounding box center [775, 74] width 157 height 55
click at [650, 69] on span "Advanced" at bounding box center [648, 74] width 52 height 11
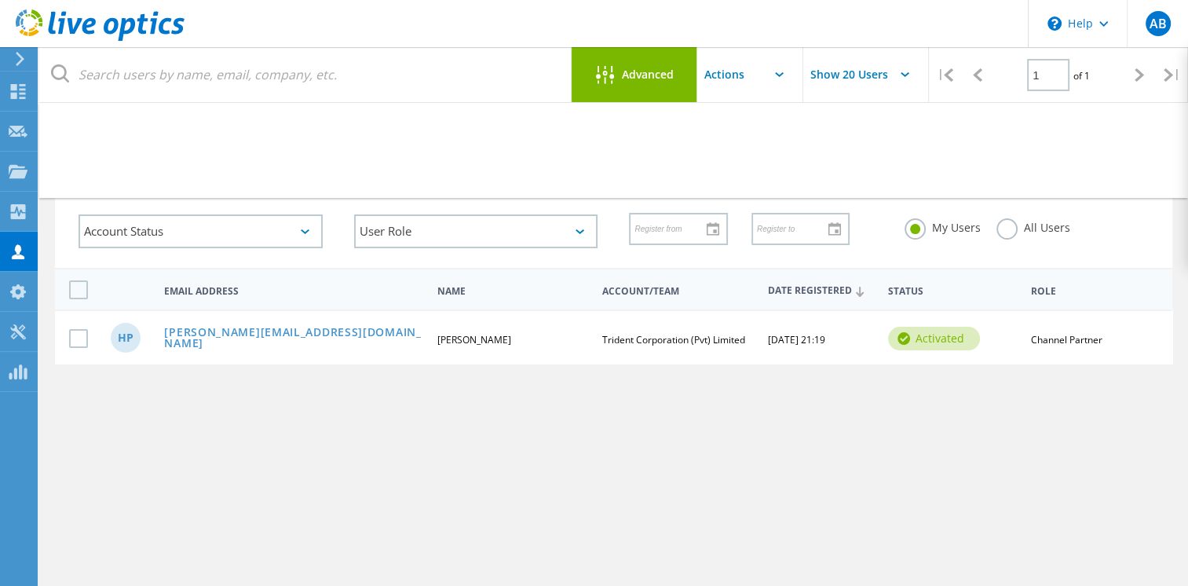
click at [650, 69] on span "Advanced" at bounding box center [648, 74] width 52 height 11
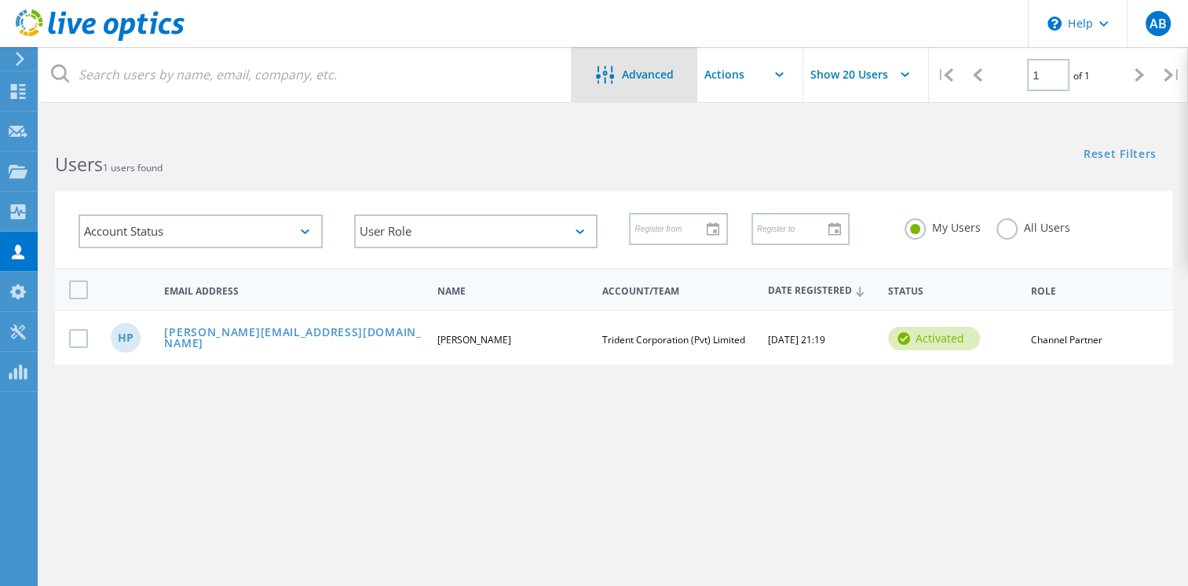
click at [650, 69] on span "Advanced" at bounding box center [648, 74] width 52 height 11
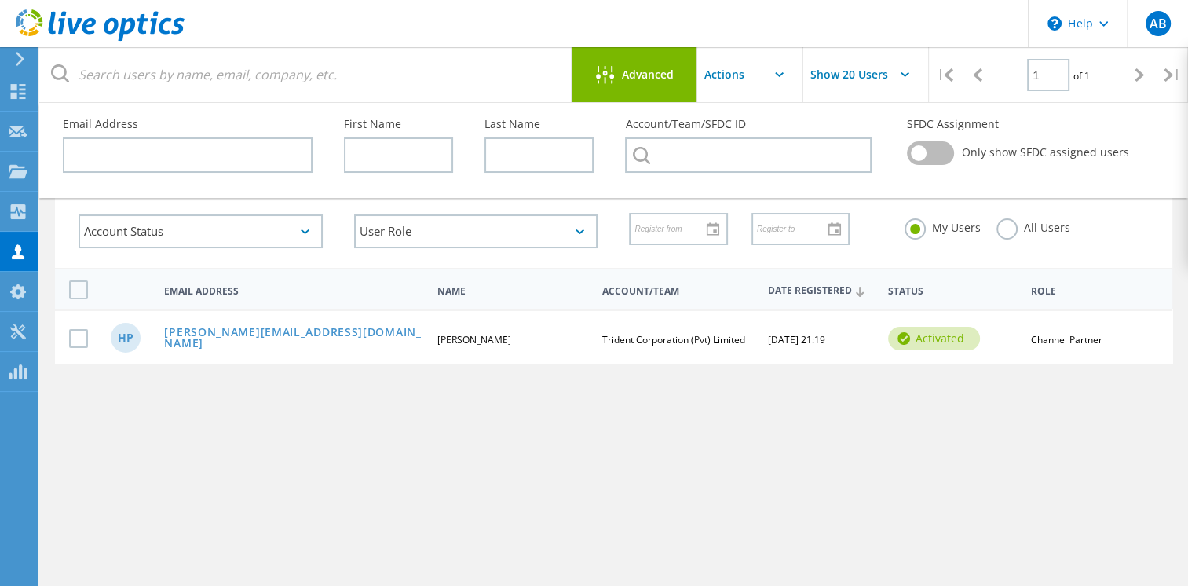
click at [977, 24] on header "\n Help Explore Helpful Articles Contact Support AB Channel Partner Avishka Ban…" at bounding box center [594, 23] width 1188 height 47
click at [19, 84] on icon at bounding box center [18, 91] width 19 height 15
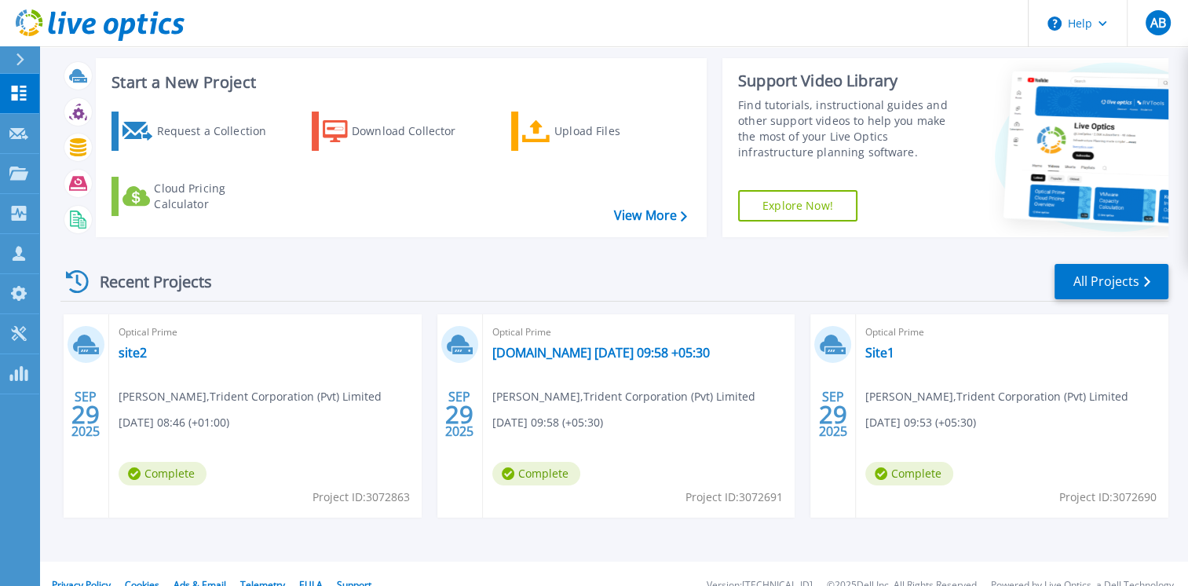
scroll to position [49, 0]
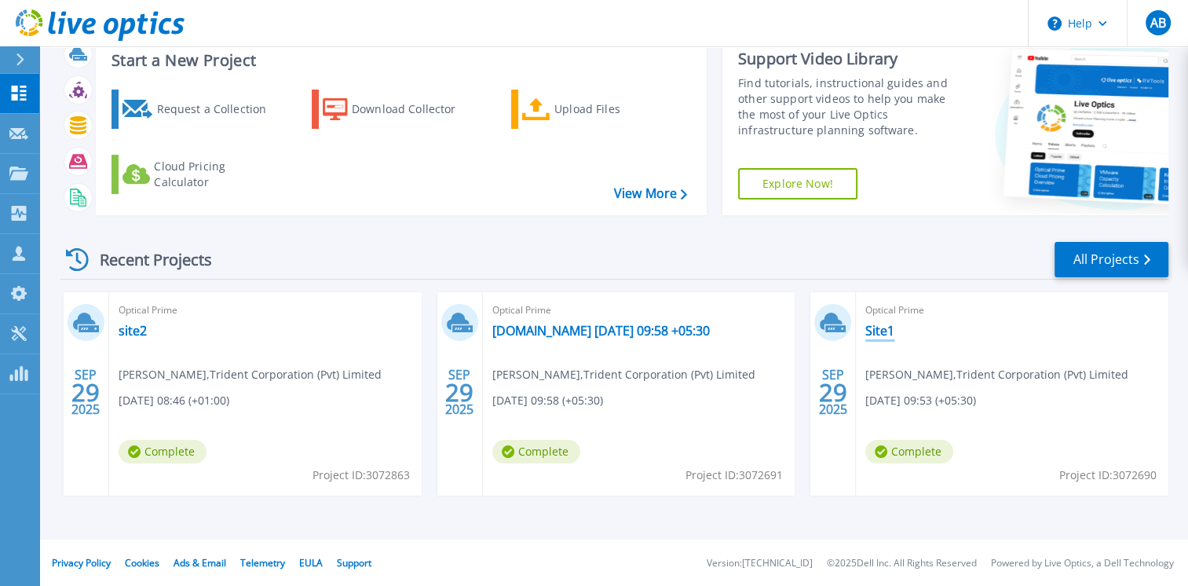
click at [885, 325] on link "Site1" at bounding box center [879, 331] width 29 height 16
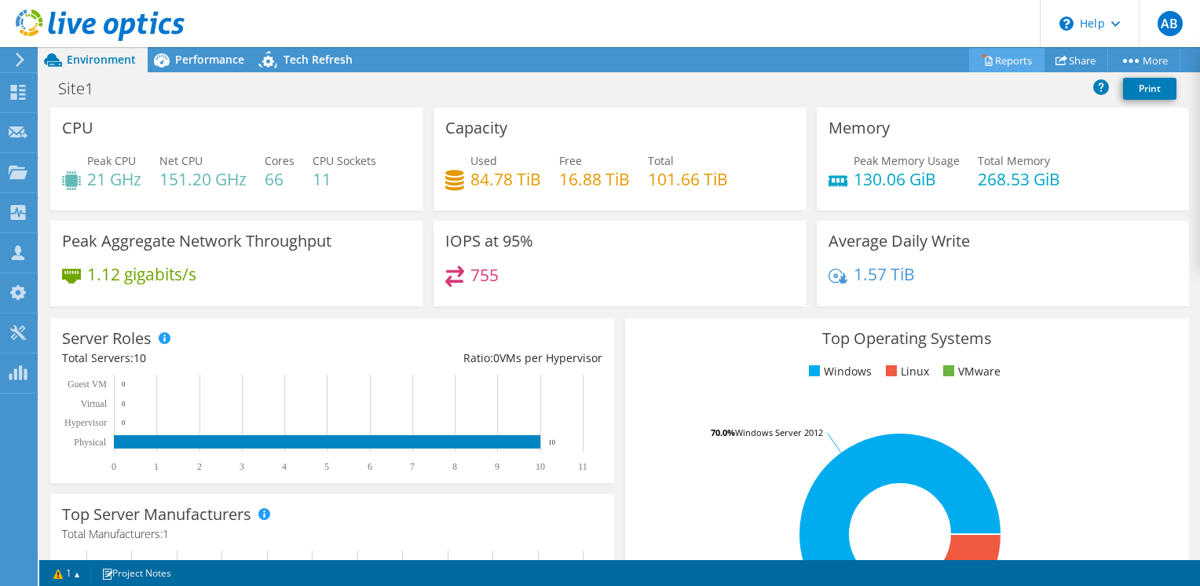
click at [1020, 66] on link "Reports" at bounding box center [1006, 60] width 75 height 24
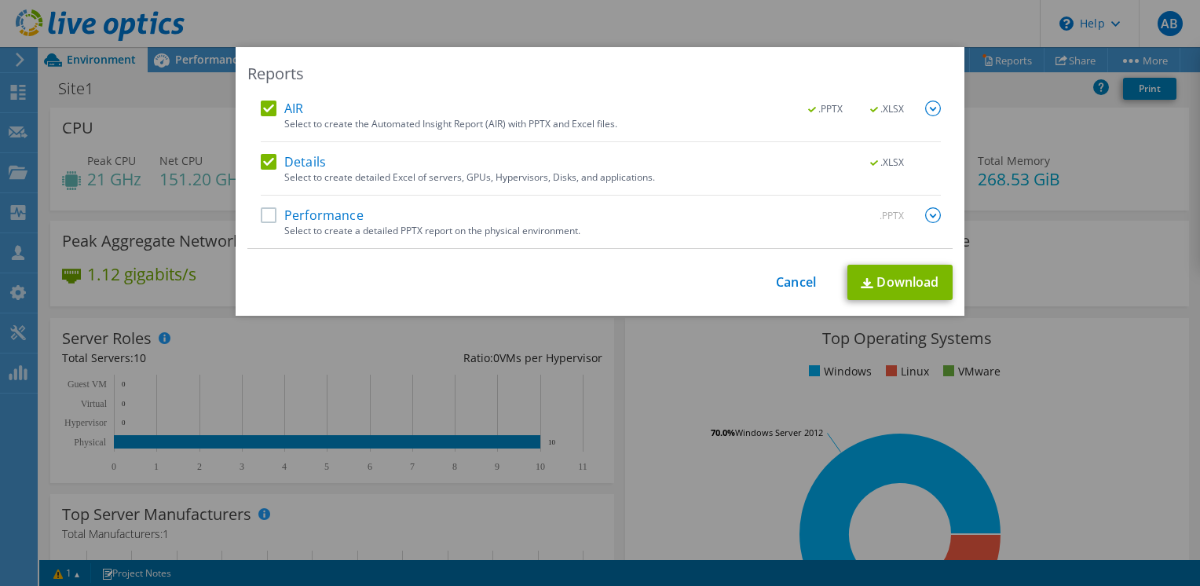
click at [252, 215] on div "AIR .PPTX .XLSX Select to create the Automated Insight Report (AIR) with PPTX a…" at bounding box center [599, 174] width 705 height 148
click at [261, 214] on label "Performance" at bounding box center [312, 215] width 103 height 16
click at [0, 0] on input "Performance" at bounding box center [0, 0] width 0 height 0
click at [261, 214] on label "Performance" at bounding box center [312, 215] width 103 height 16
click at [0, 0] on input "Performance" at bounding box center [0, 0] width 0 height 0
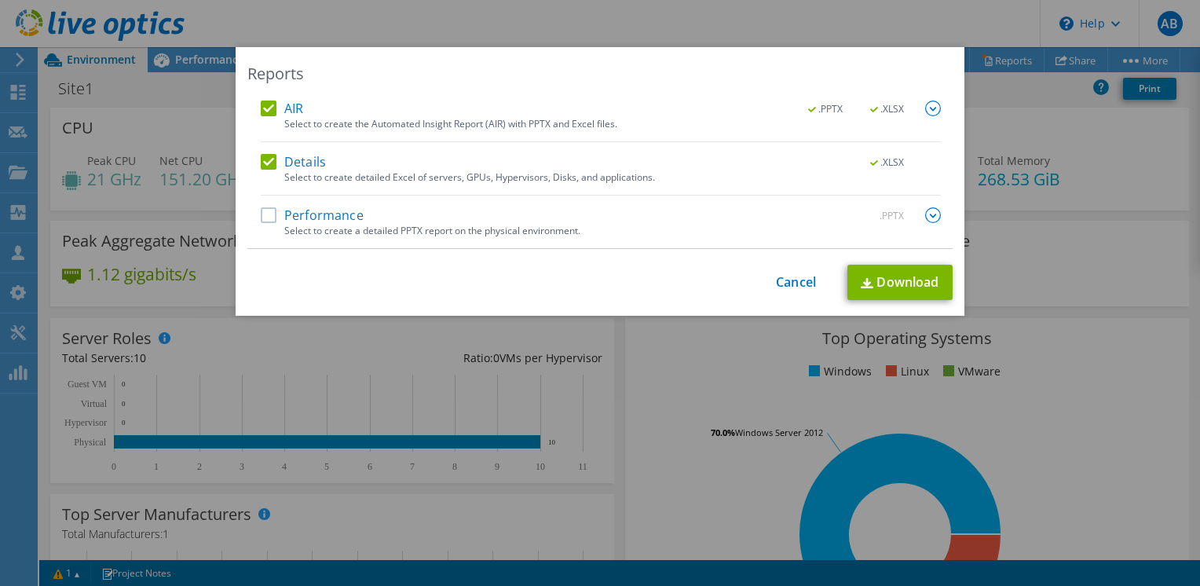
click at [261, 220] on label "Performance" at bounding box center [312, 215] width 103 height 16
click at [0, 0] on input "Performance" at bounding box center [0, 0] width 0 height 0
click at [926, 214] on img at bounding box center [933, 215] width 16 height 16
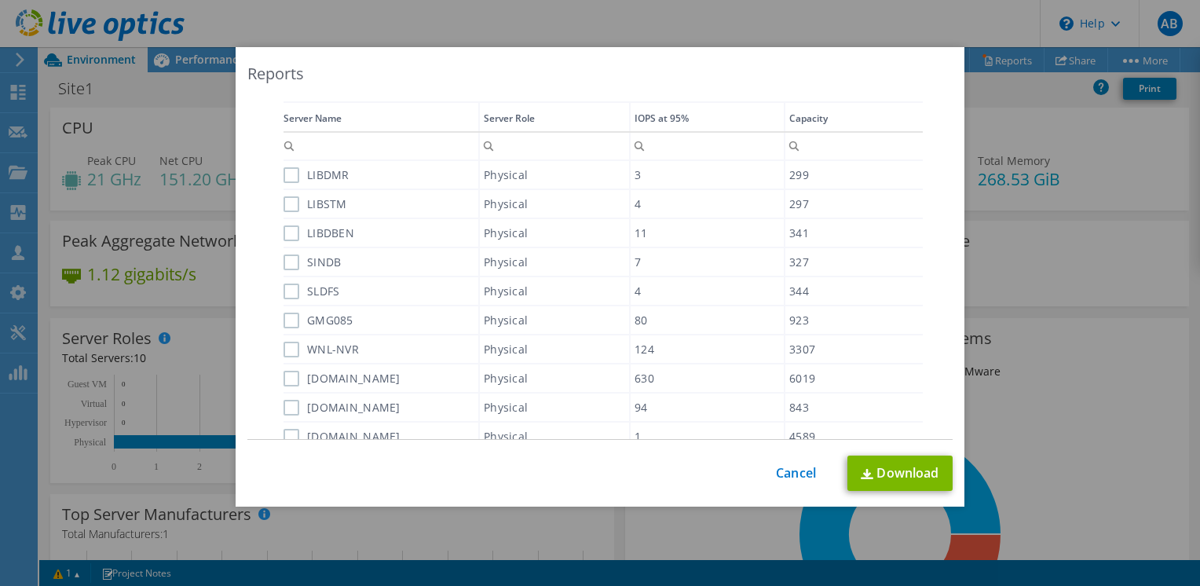
scroll to position [418, 0]
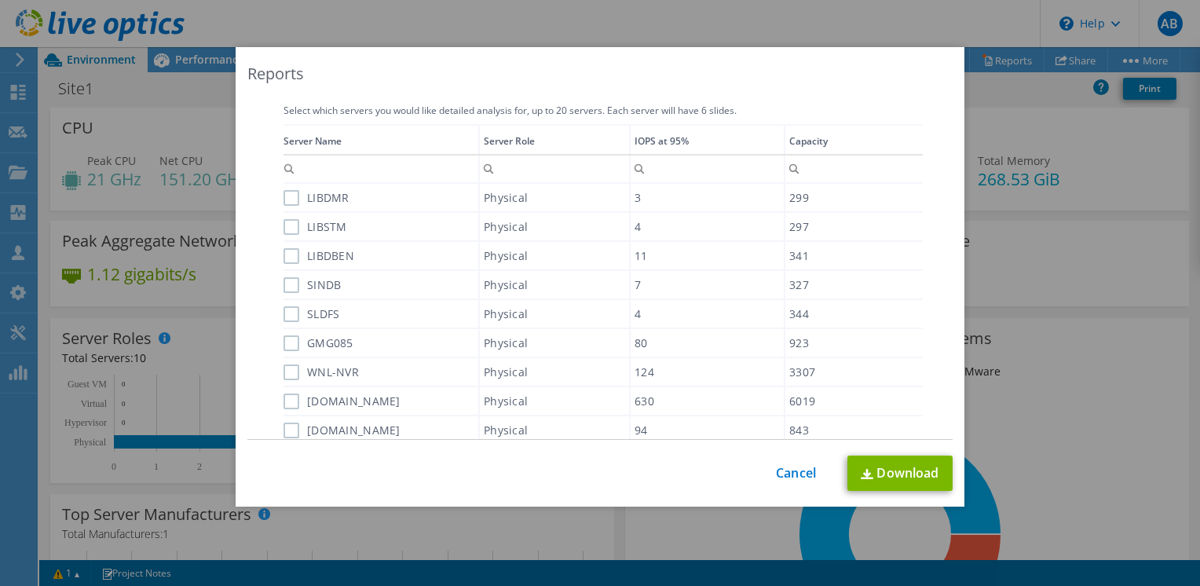
drag, startPoint x: 283, startPoint y: 195, endPoint x: 283, endPoint y: 212, distance: 16.5
click at [283, 196] on label "LIBDMR" at bounding box center [316, 198] width 66 height 16
click at [0, 0] on input "LIBDMR" at bounding box center [0, 0] width 0 height 0
click at [286, 228] on label "LIBSTM" at bounding box center [315, 227] width 64 height 16
click at [0, 0] on input "LIBSTM" at bounding box center [0, 0] width 0 height 0
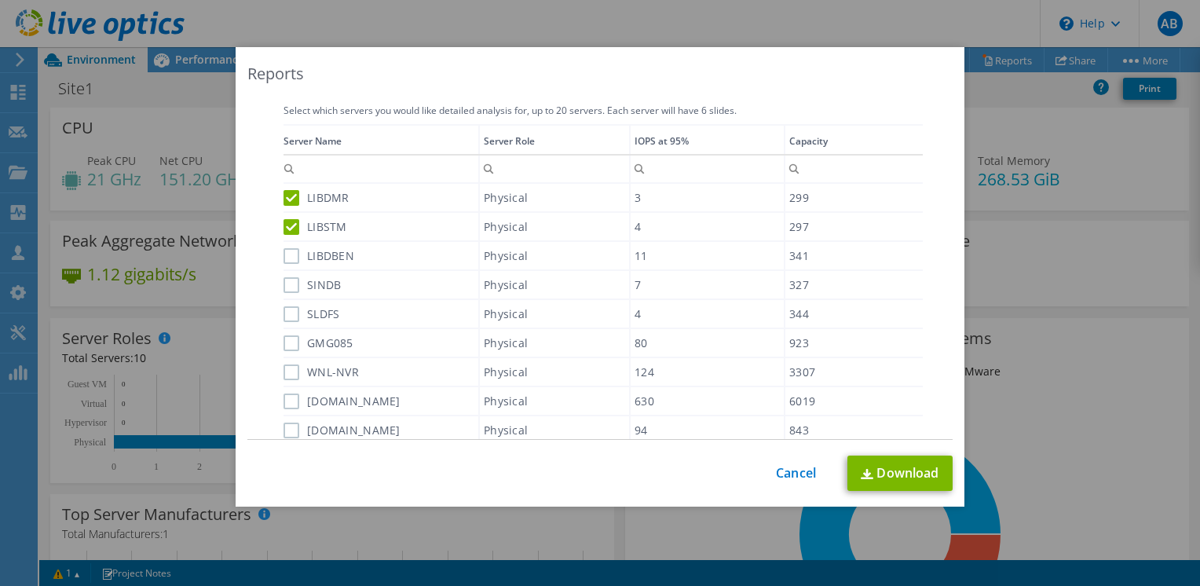
click at [283, 251] on label "LIBDBEN" at bounding box center [318, 256] width 71 height 16
click at [0, 0] on input "LIBDBEN" at bounding box center [0, 0] width 0 height 0
click at [285, 283] on label "SINDB" at bounding box center [311, 285] width 57 height 16
click at [0, 0] on input "SINDB" at bounding box center [0, 0] width 0 height 0
click at [283, 315] on label "SLDFS" at bounding box center [311, 314] width 56 height 16
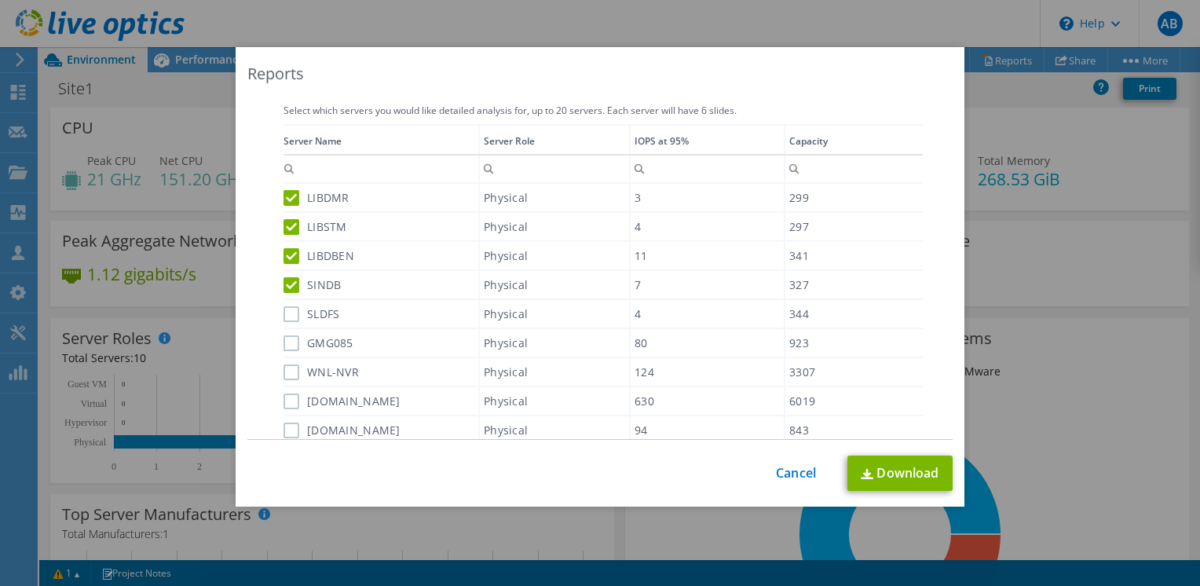
click at [0, 0] on input "SLDFS" at bounding box center [0, 0] width 0 height 0
click at [283, 342] on label "GMG085" at bounding box center [318, 343] width 70 height 16
click at [0, 0] on input "GMG085" at bounding box center [0, 0] width 0 height 0
click at [283, 373] on label "WNL-NVR" at bounding box center [320, 372] width 75 height 16
click at [0, 0] on input "WNL-NVR" at bounding box center [0, 0] width 0 height 0
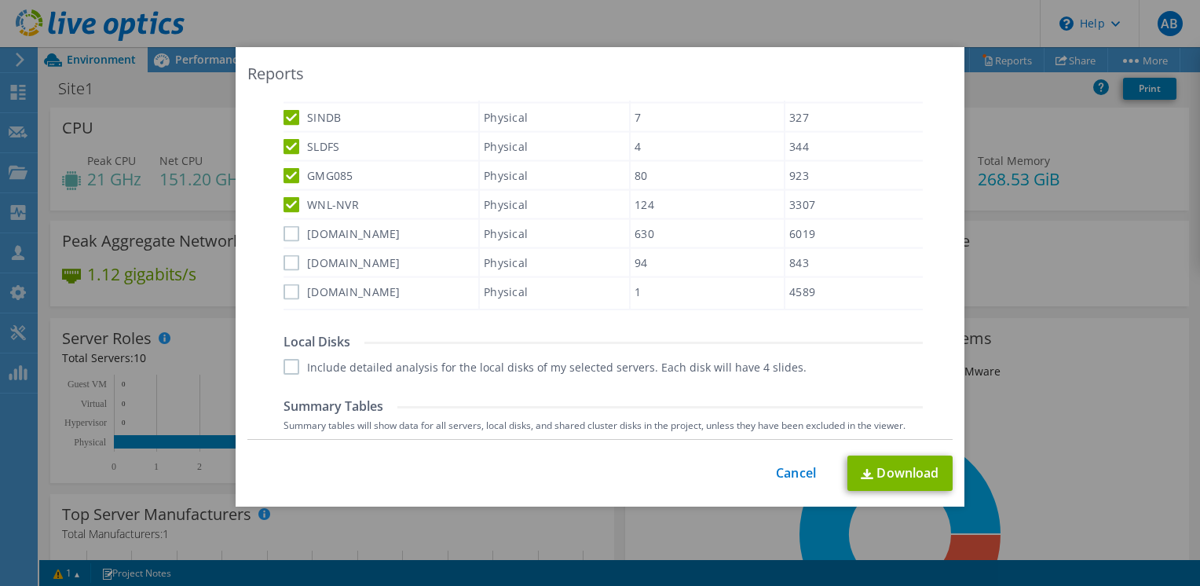
scroll to position [575, 0]
click at [283, 225] on div "Data grid" at bounding box center [284, 132] width 2 height 330
click at [283, 229] on label "newnfs.wnl.lk" at bounding box center [341, 232] width 117 height 16
click at [0, 0] on input "newnfs.wnl.lk" at bounding box center [0, 0] width 0 height 0
click at [286, 257] on label "glusterS02.wnl.lk" at bounding box center [341, 260] width 117 height 16
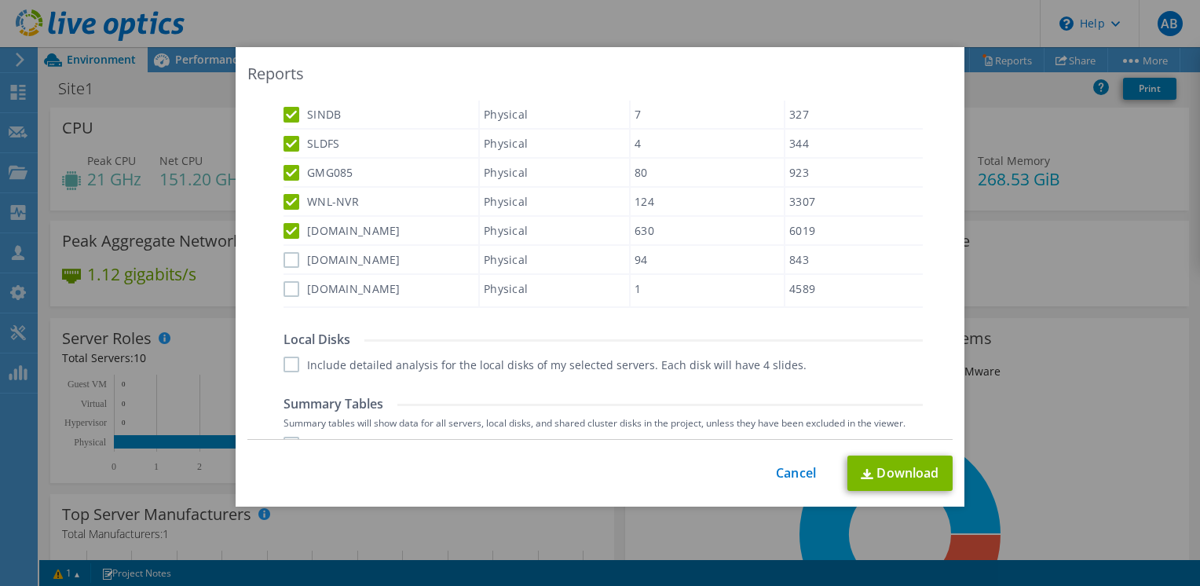
click at [0, 0] on input "glusterS02.wnl.lk" at bounding box center [0, 0] width 0 height 0
click at [284, 284] on label "glusterA01.wnl.lk" at bounding box center [341, 290] width 117 height 16
click at [0, 0] on input "glusterA01.wnl.lk" at bounding box center [0, 0] width 0 height 0
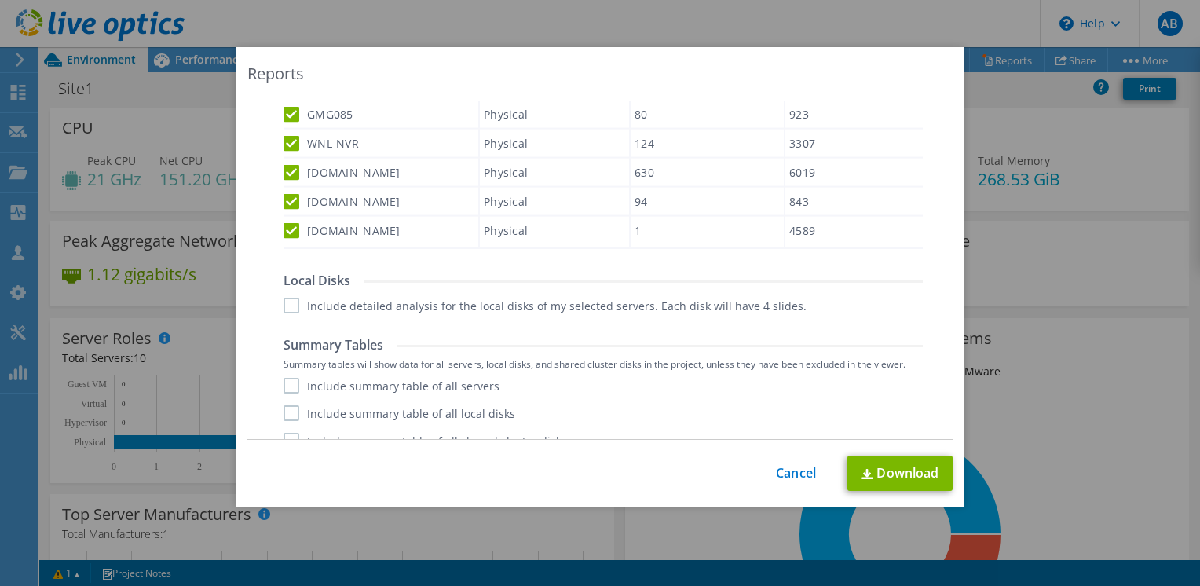
scroll to position [653, 0]
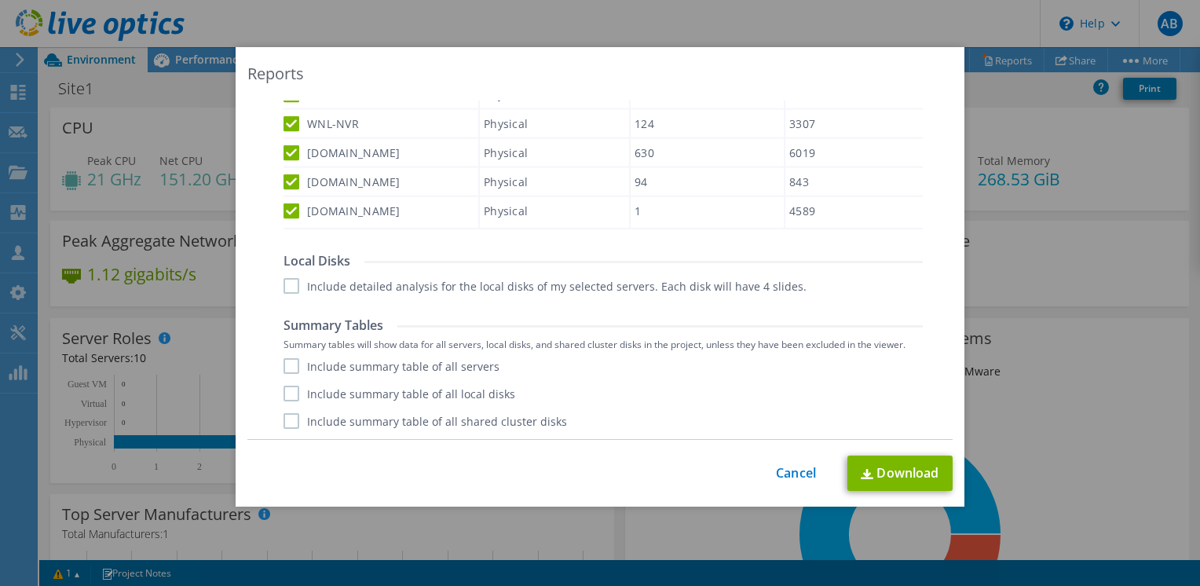
click at [287, 290] on label "Include detailed analysis for the local disks of my selected servers. Each disk…" at bounding box center [544, 286] width 523 height 16
click at [0, 0] on input "Include detailed analysis for the local disks of my selected servers. Each disk…" at bounding box center [0, 0] width 0 height 0
click at [291, 360] on label "Include summary table of all servers" at bounding box center [391, 366] width 216 height 16
click at [0, 0] on input "Include summary table of all servers" at bounding box center [0, 0] width 0 height 0
click at [283, 385] on label "Include summary table of all local disks" at bounding box center [399, 393] width 232 height 16
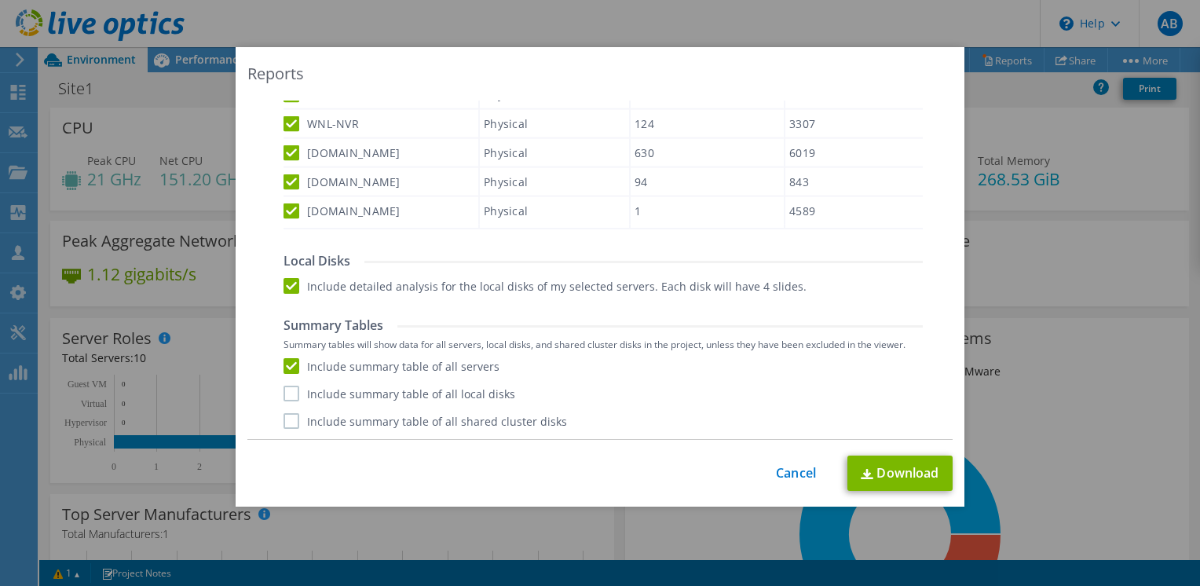
click at [0, 0] on input "Include summary table of all local disks" at bounding box center [0, 0] width 0 height 0
click at [283, 415] on label "Include summary table of all shared cluster disks" at bounding box center [424, 421] width 283 height 16
click at [0, 0] on input "Include summary table of all shared cluster disks" at bounding box center [0, 0] width 0 height 0
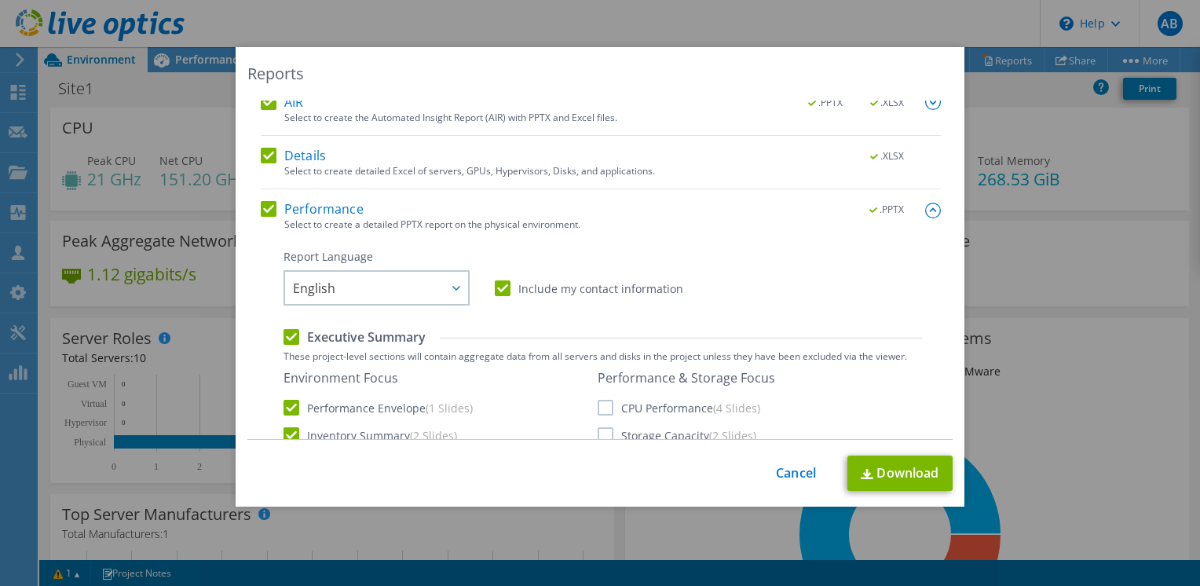
scroll to position [0, 0]
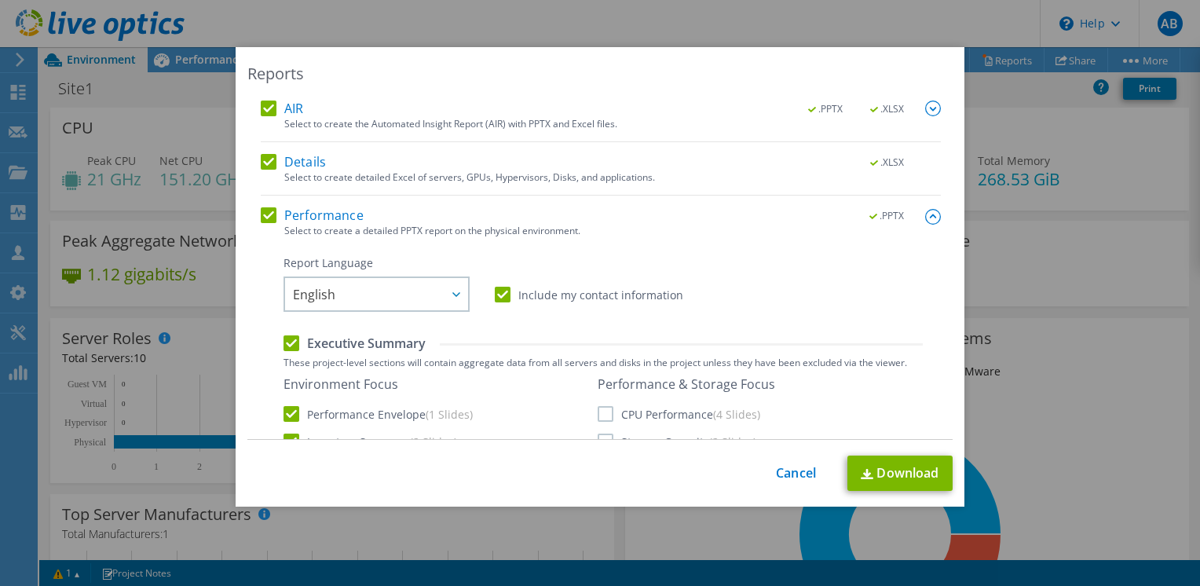
click at [925, 112] on img at bounding box center [933, 108] width 16 height 16
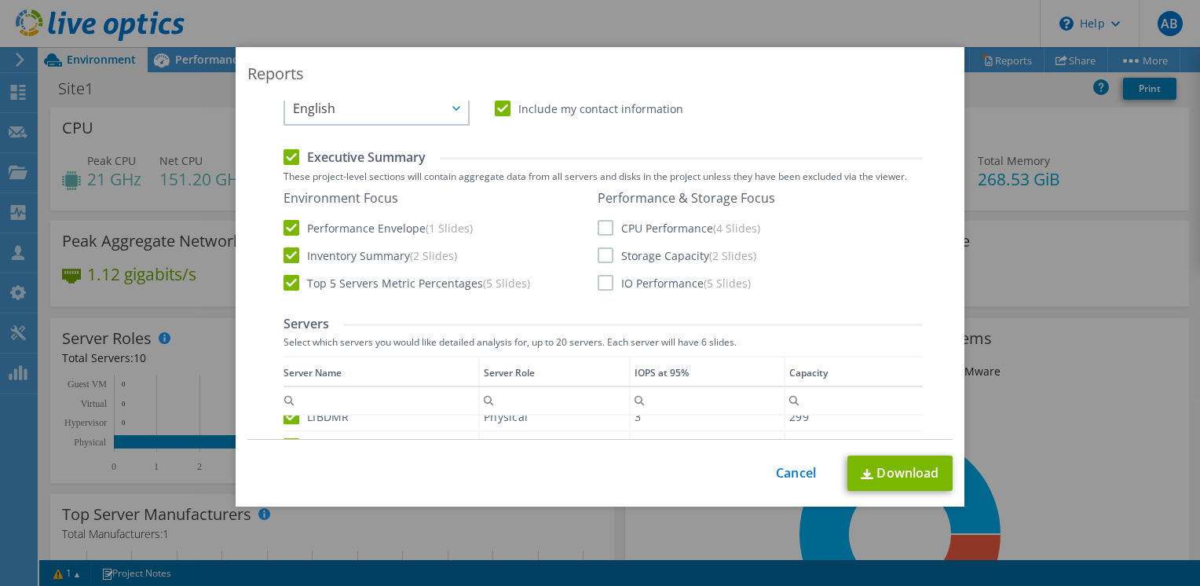
scroll to position [236, 0]
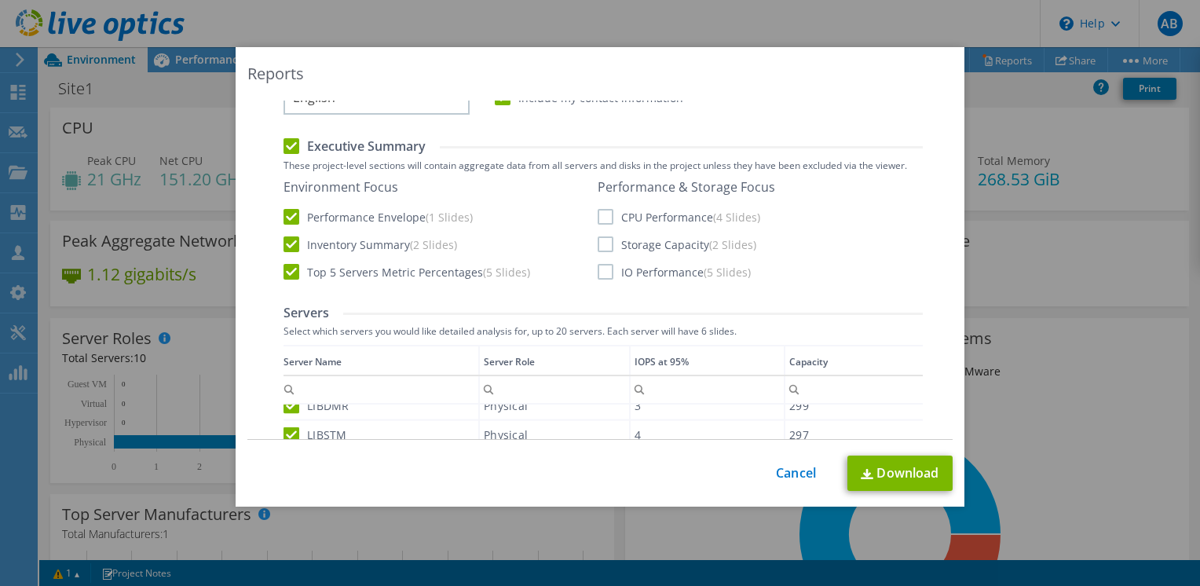
click at [597, 212] on label "CPU Performance (4 Slides)" at bounding box center [678, 217] width 162 height 16
click at [0, 0] on input "CPU Performance (4 Slides)" at bounding box center [0, 0] width 0 height 0
click at [597, 239] on label "Storage Capacity (2 Slides)" at bounding box center [676, 244] width 159 height 16
click at [0, 0] on input "Storage Capacity (2 Slides)" at bounding box center [0, 0] width 0 height 0
click at [600, 268] on label "IO Performance (5 Slides)" at bounding box center [673, 272] width 153 height 16
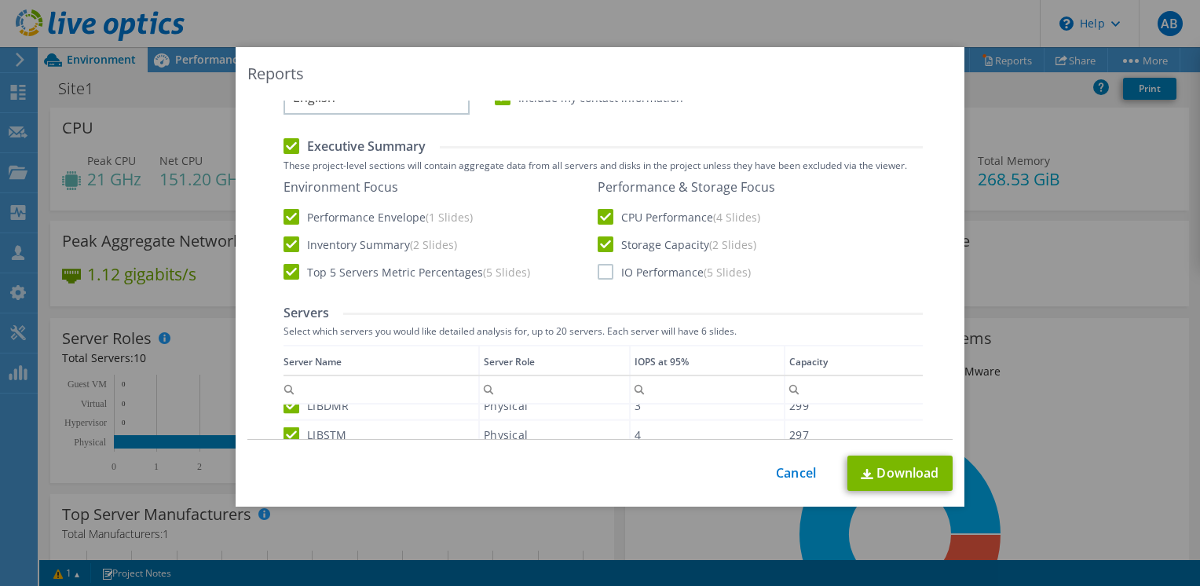
click at [0, 0] on input "IO Performance (5 Slides)" at bounding box center [0, 0] width 0 height 0
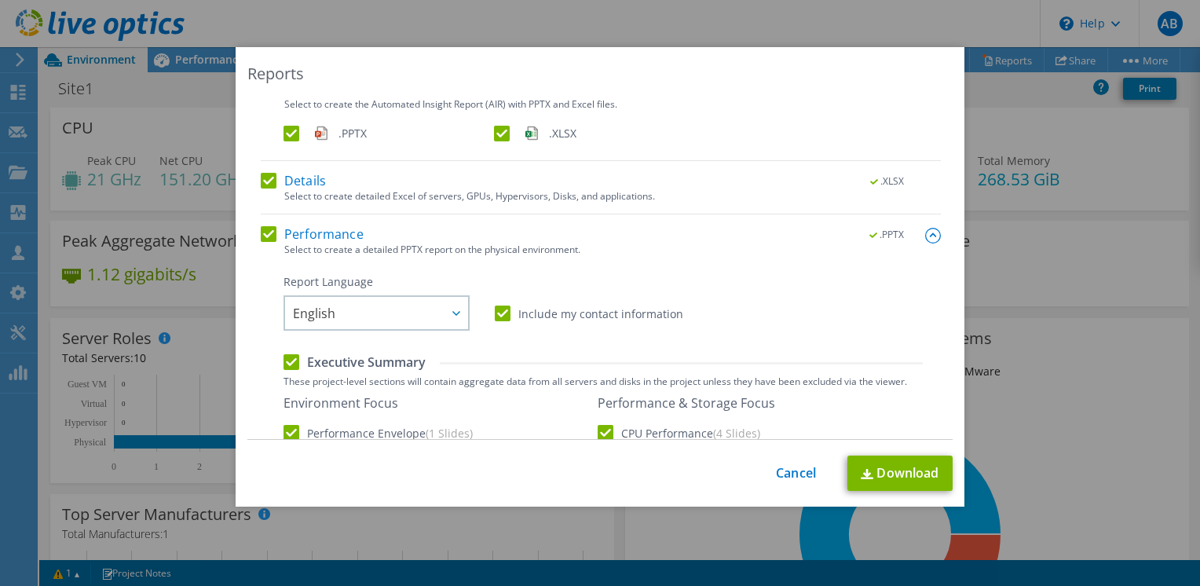
scroll to position [0, 0]
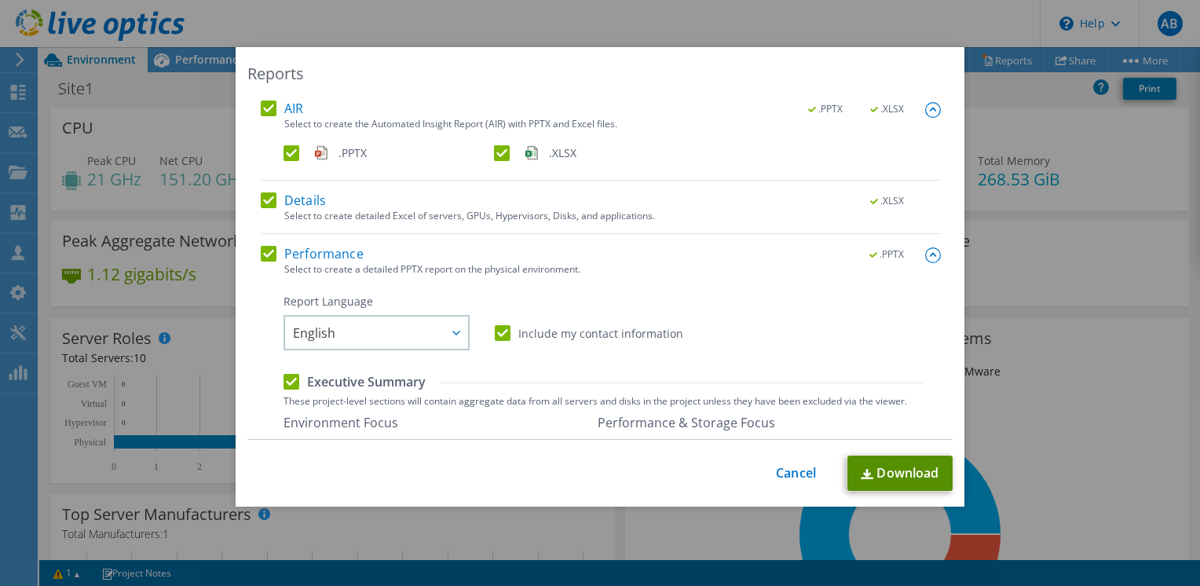
click at [851, 462] on link "Download" at bounding box center [899, 472] width 105 height 35
click at [668, 73] on div "Reports" at bounding box center [599, 74] width 705 height 22
click at [784, 478] on link "Cancel" at bounding box center [796, 473] width 40 height 15
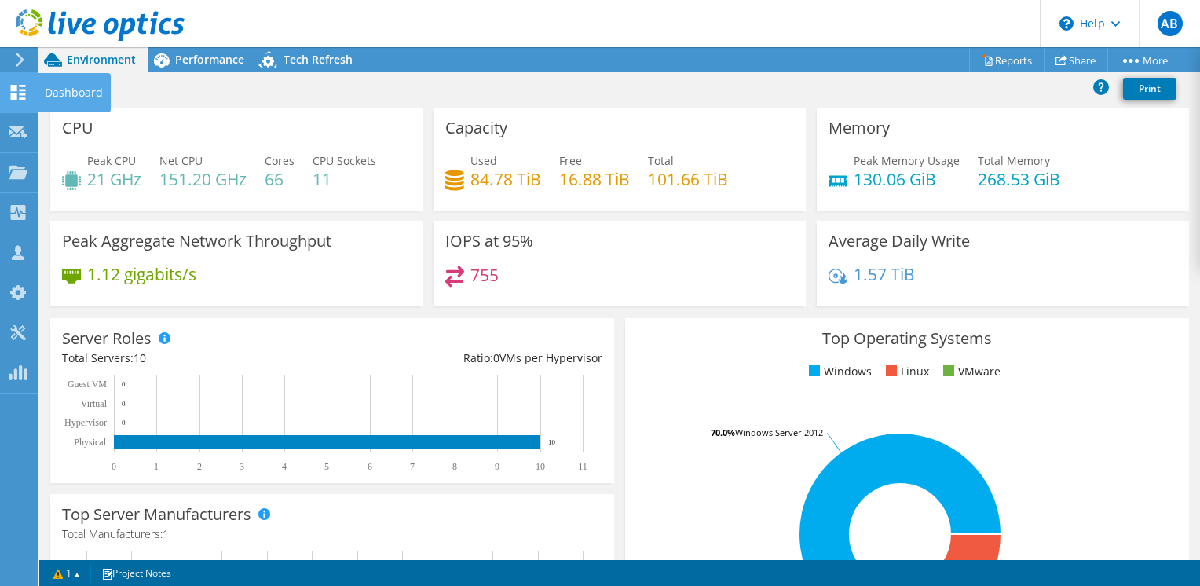
click at [46, 88] on div "Dashboard" at bounding box center [74, 92] width 74 height 39
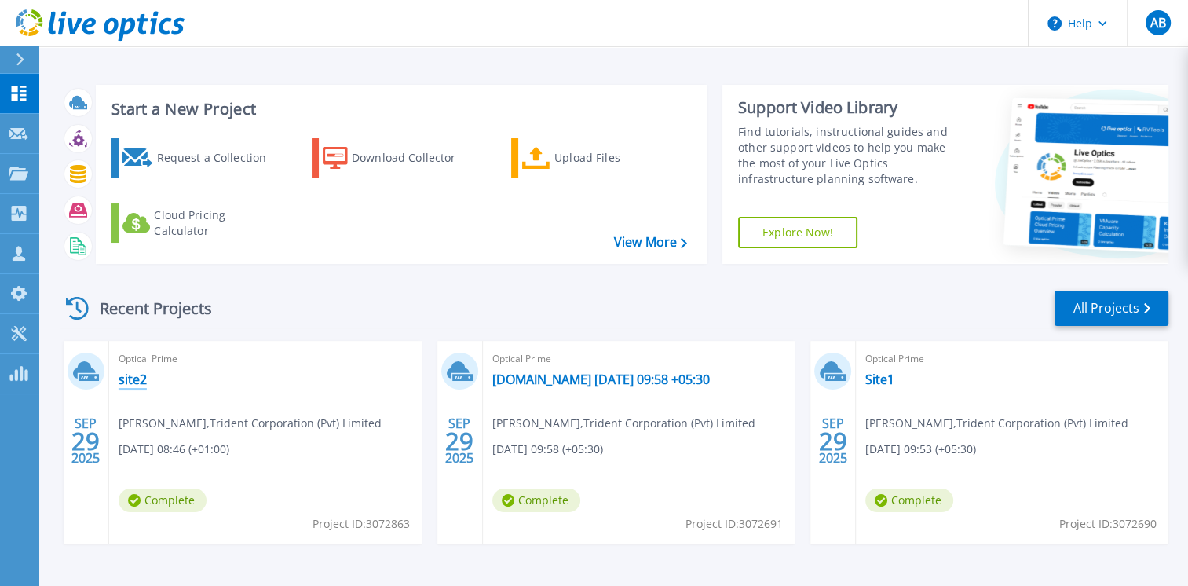
click at [134, 382] on link "site2" at bounding box center [133, 379] width 28 height 16
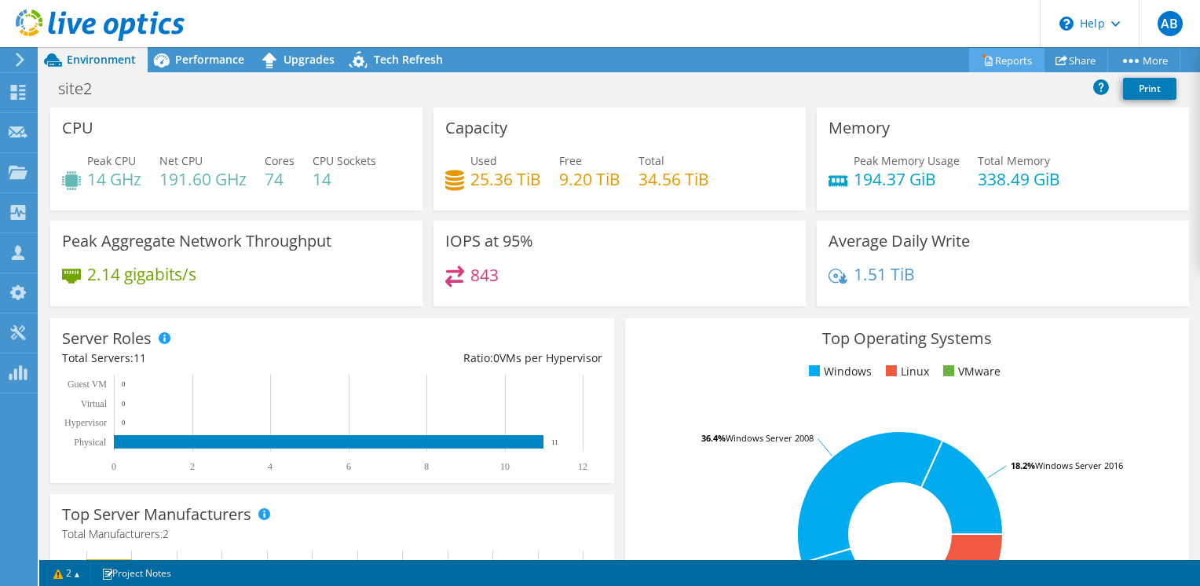
click at [996, 58] on link "Reports" at bounding box center [1006, 60] width 75 height 24
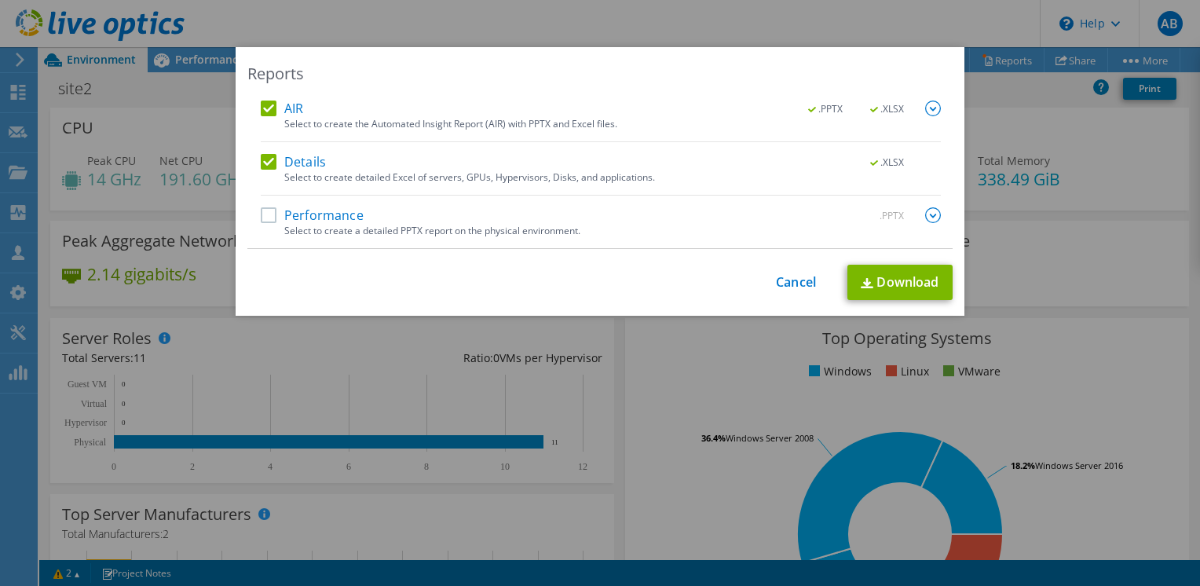
drag, startPoint x: 261, startPoint y: 212, endPoint x: 268, endPoint y: 211, distance: 7.9
click at [261, 212] on label "Performance" at bounding box center [312, 215] width 103 height 16
click at [0, 0] on input "Performance" at bounding box center [0, 0] width 0 height 0
click at [928, 218] on img at bounding box center [933, 215] width 16 height 16
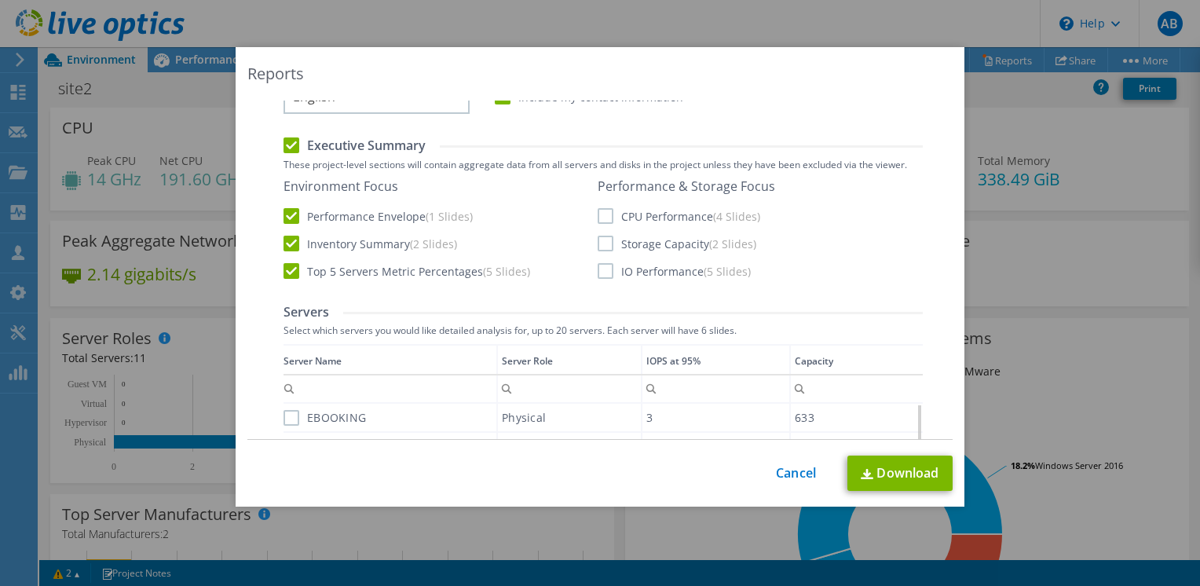
scroll to position [236, 0]
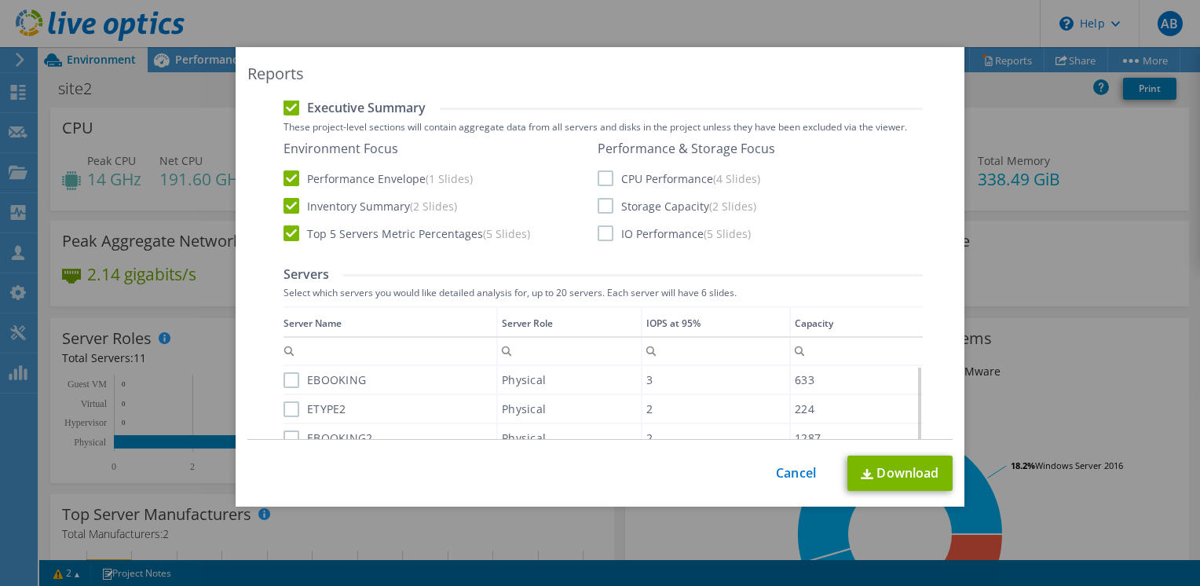
click at [598, 178] on label "CPU Performance (4 Slides)" at bounding box center [678, 178] width 162 height 16
click at [0, 0] on input "CPU Performance (4 Slides)" at bounding box center [0, 0] width 0 height 0
click at [597, 206] on label "Storage Capacity (2 Slides)" at bounding box center [676, 206] width 159 height 16
click at [0, 0] on input "Storage Capacity (2 Slides)" at bounding box center [0, 0] width 0 height 0
click at [597, 232] on label "IO Performance (5 Slides)" at bounding box center [673, 233] width 153 height 16
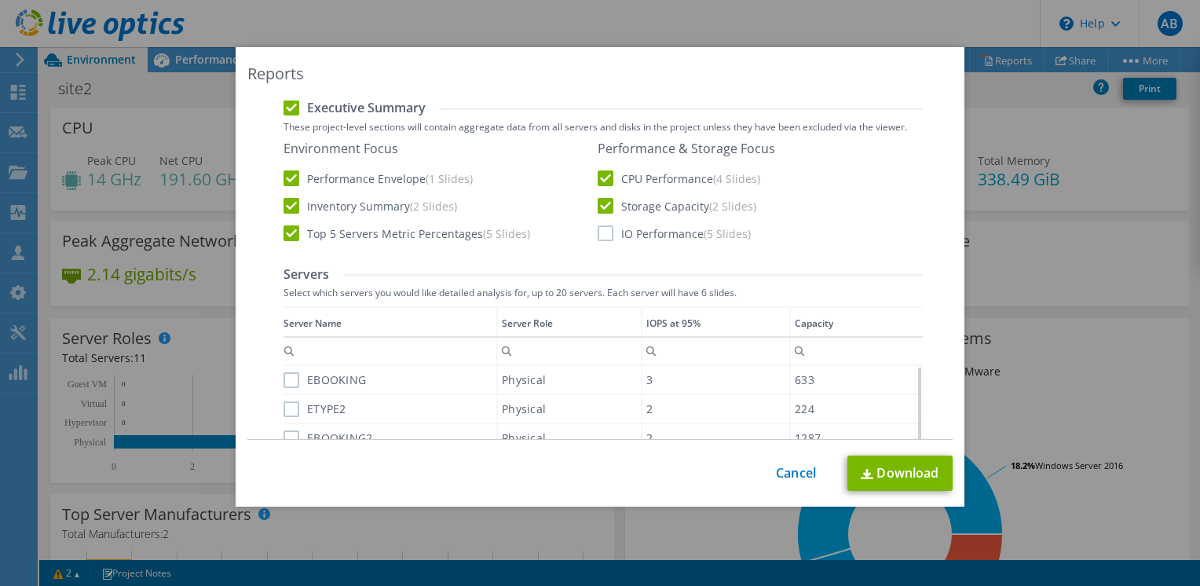
click at [0, 0] on input "IO Performance (5 Slides)" at bounding box center [0, 0] width 0 height 0
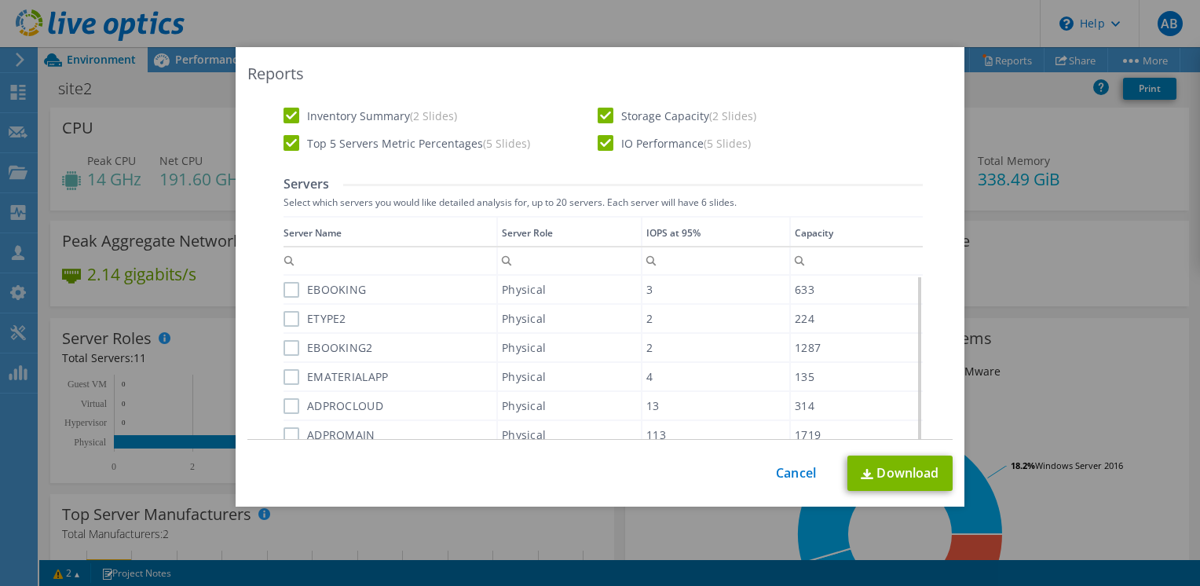
scroll to position [308, 0]
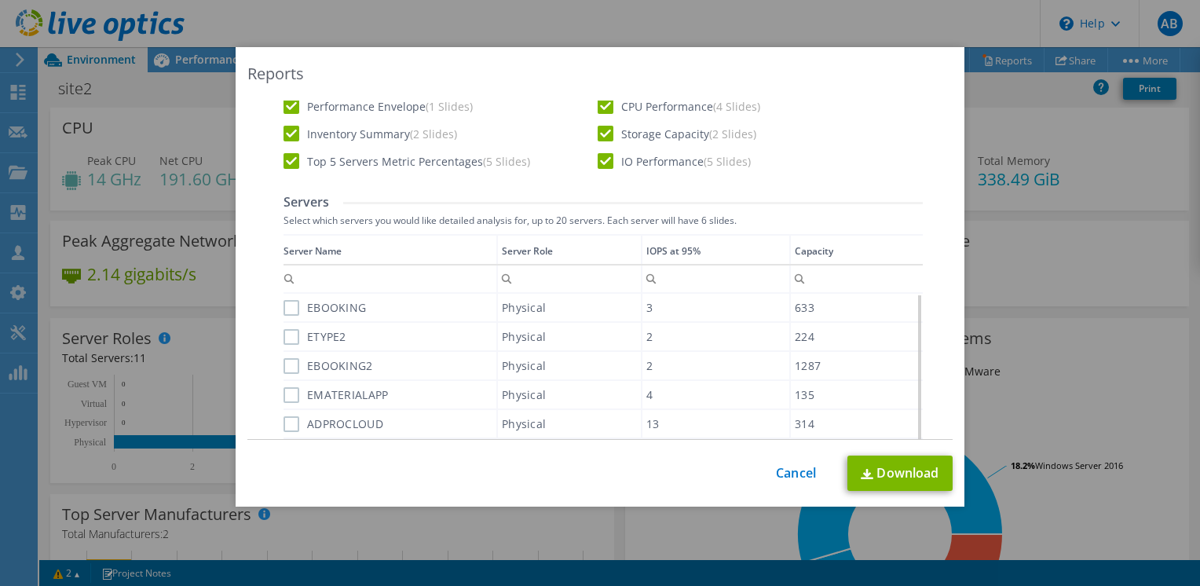
click at [283, 310] on label "EBOOKING" at bounding box center [324, 308] width 82 height 16
click at [0, 0] on input "EBOOKING" at bounding box center [0, 0] width 0 height 0
click at [283, 337] on label "ETYPE2" at bounding box center [314, 337] width 63 height 16
click at [0, 0] on input "ETYPE2" at bounding box center [0, 0] width 0 height 0
click at [284, 361] on label "EBOOKING2" at bounding box center [327, 366] width 89 height 16
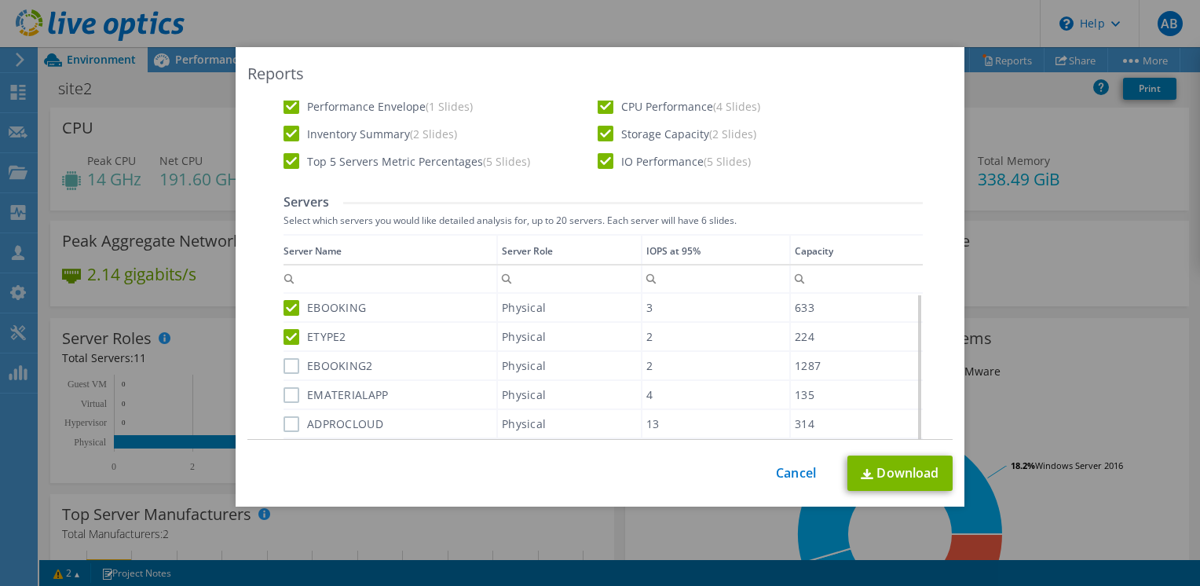
click at [0, 0] on input "EBOOKING2" at bounding box center [0, 0] width 0 height 0
click at [286, 400] on div "EMATERIALAPP" at bounding box center [389, 394] width 213 height 27
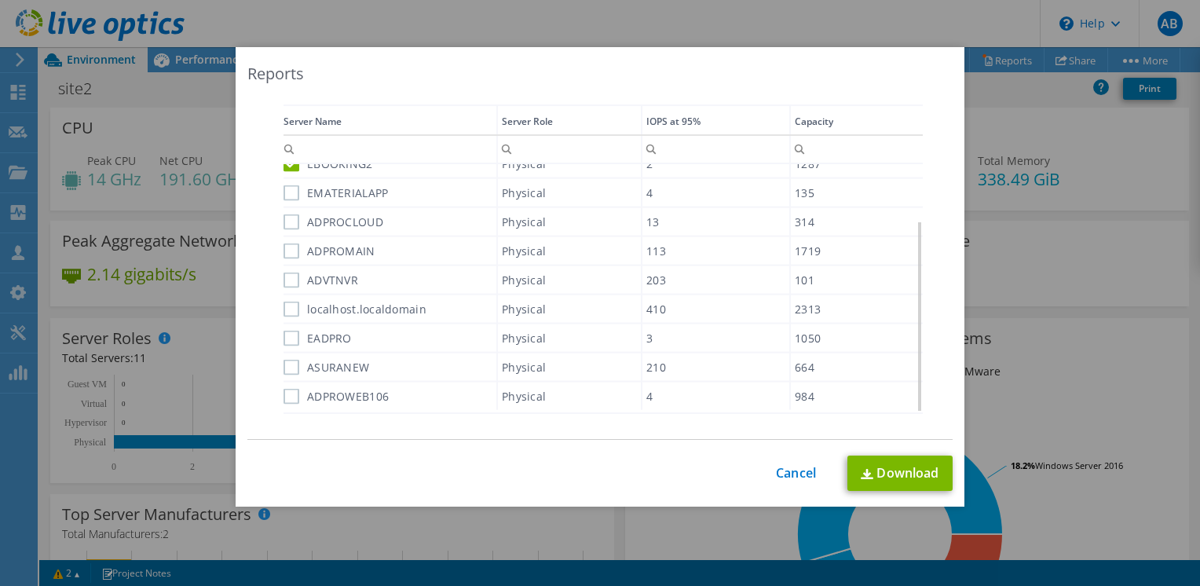
scroll to position [465, 0]
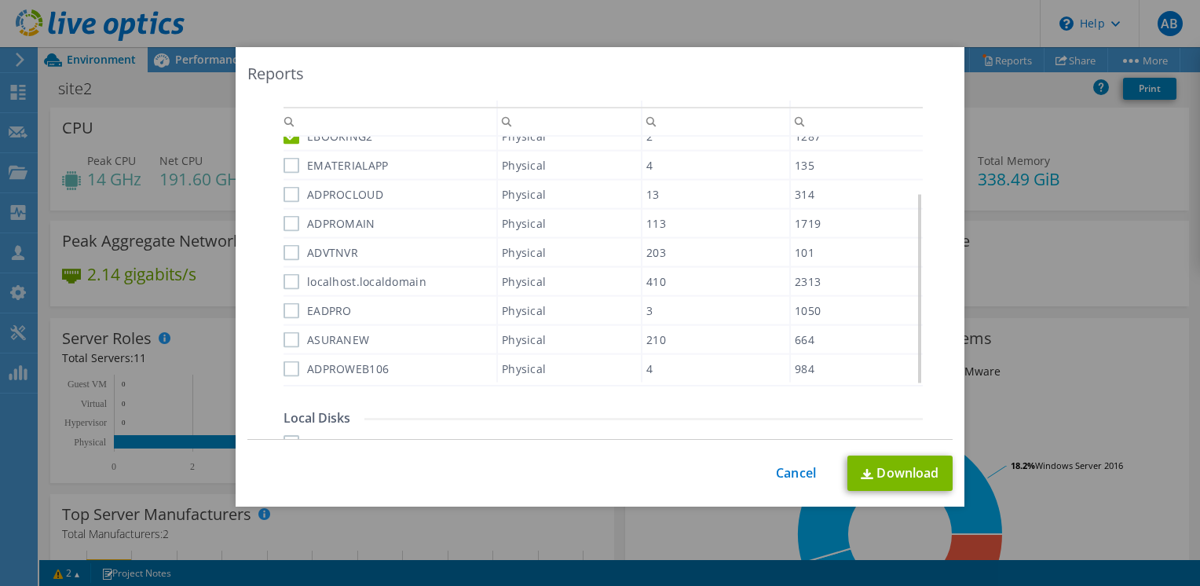
click at [289, 167] on label "EMATERIALAPP" at bounding box center [335, 166] width 104 height 16
click at [0, 0] on input "EMATERIALAPP" at bounding box center [0, 0] width 0 height 0
click at [286, 199] on label "ADPROCLOUD" at bounding box center [333, 195] width 100 height 16
click at [0, 0] on input "ADPROCLOUD" at bounding box center [0, 0] width 0 height 0
click at [285, 222] on label "ADPROMAIN" at bounding box center [329, 224] width 92 height 16
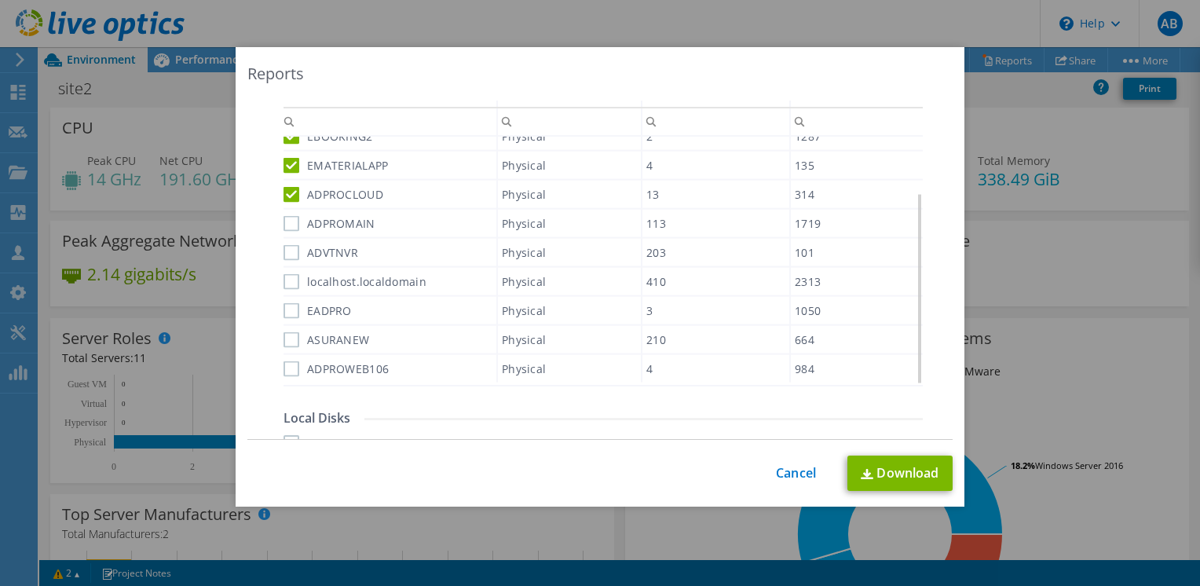
click at [0, 0] on input "ADPROMAIN" at bounding box center [0, 0] width 0 height 0
click at [283, 246] on label "ADVTNVR" at bounding box center [320, 253] width 75 height 16
click at [0, 0] on input "ADVTNVR" at bounding box center [0, 0] width 0 height 0
click at [283, 282] on label "localhost.localdomain" at bounding box center [354, 282] width 143 height 16
click at [0, 0] on input "localhost.localdomain" at bounding box center [0, 0] width 0 height 0
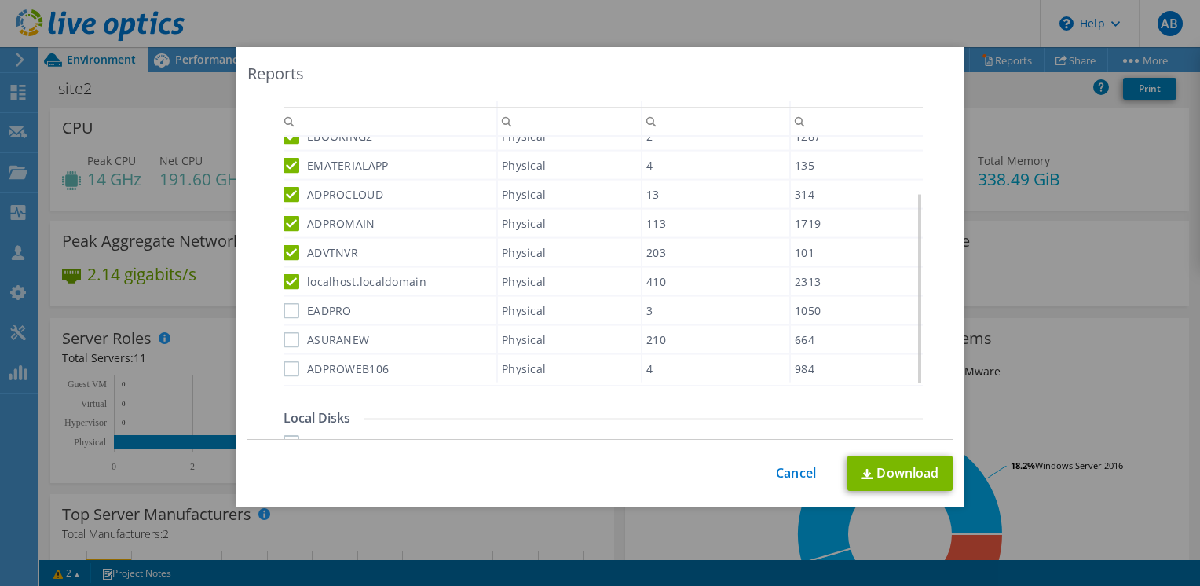
click at [287, 303] on label "EADPRO" at bounding box center [317, 311] width 68 height 16
click at [0, 0] on input "EADPRO" at bounding box center [0, 0] width 0 height 0
click at [286, 333] on label "ASURANEW" at bounding box center [326, 340] width 86 height 16
click at [0, 0] on input "ASURANEW" at bounding box center [0, 0] width 0 height 0
click at [284, 361] on label "ADPROWEB106" at bounding box center [335, 369] width 105 height 16
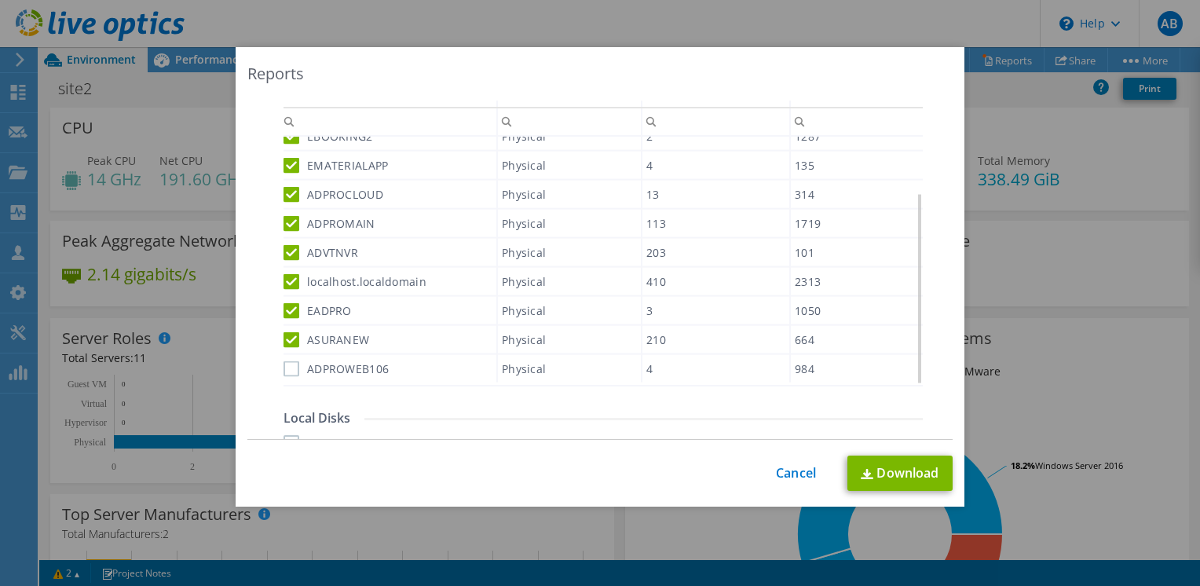
click at [0, 0] on input "ADPROWEB106" at bounding box center [0, 0] width 0 height 0
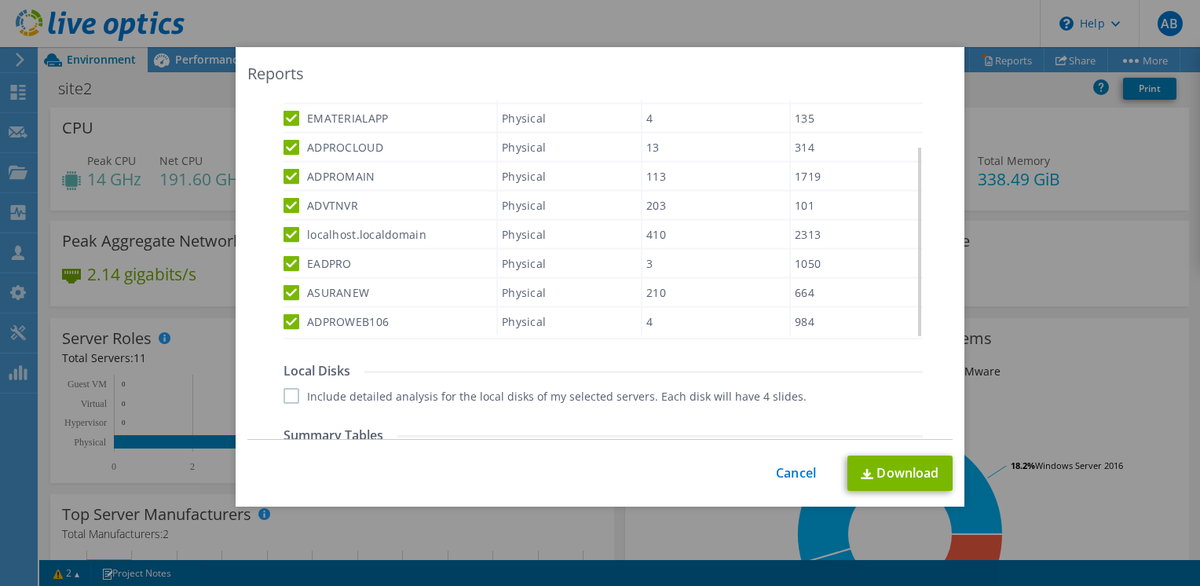
scroll to position [622, 0]
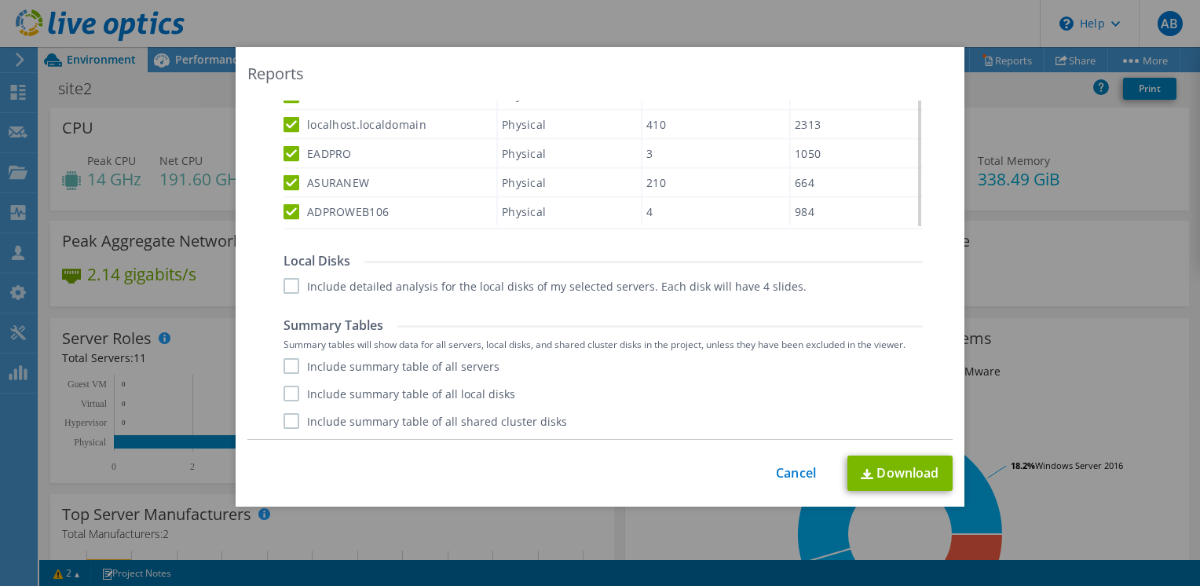
click at [283, 284] on label "Include detailed analysis for the local disks of my selected servers. Each disk…" at bounding box center [544, 286] width 523 height 16
click at [0, 0] on input "Include detailed analysis for the local disks of my selected servers. Each disk…" at bounding box center [0, 0] width 0 height 0
click at [283, 358] on label "Include summary table of all servers" at bounding box center [391, 366] width 216 height 16
click at [0, 0] on input "Include summary table of all servers" at bounding box center [0, 0] width 0 height 0
click at [286, 388] on label "Include summary table of all local disks" at bounding box center [399, 393] width 232 height 16
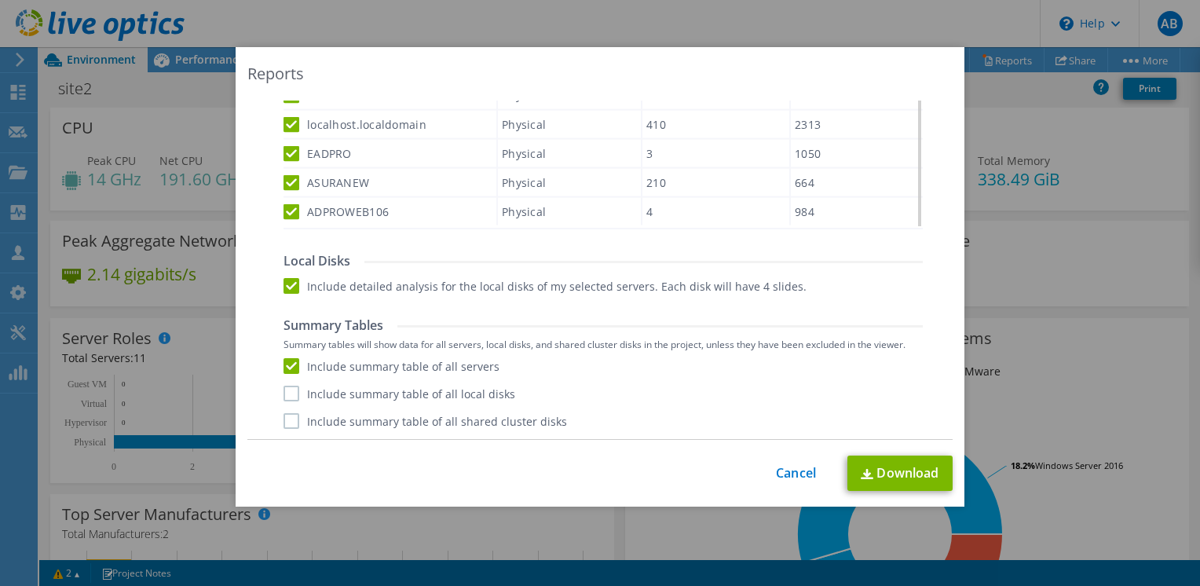
click at [0, 0] on input "Include summary table of all local disks" at bounding box center [0, 0] width 0 height 0
click at [283, 420] on label "Include summary table of all shared cluster disks" at bounding box center [424, 421] width 283 height 16
click at [0, 0] on input "Include summary table of all shared cluster disks" at bounding box center [0, 0] width 0 height 0
click at [899, 486] on link "Download" at bounding box center [899, 472] width 105 height 35
click at [783, 477] on link "Cancel" at bounding box center [796, 473] width 40 height 15
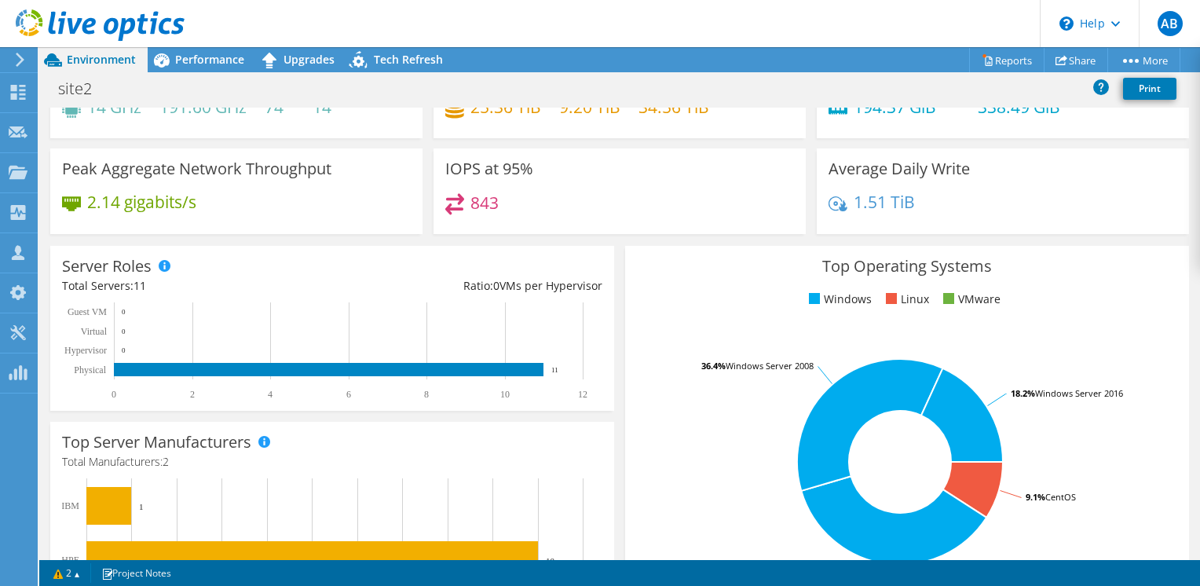
scroll to position [0, 0]
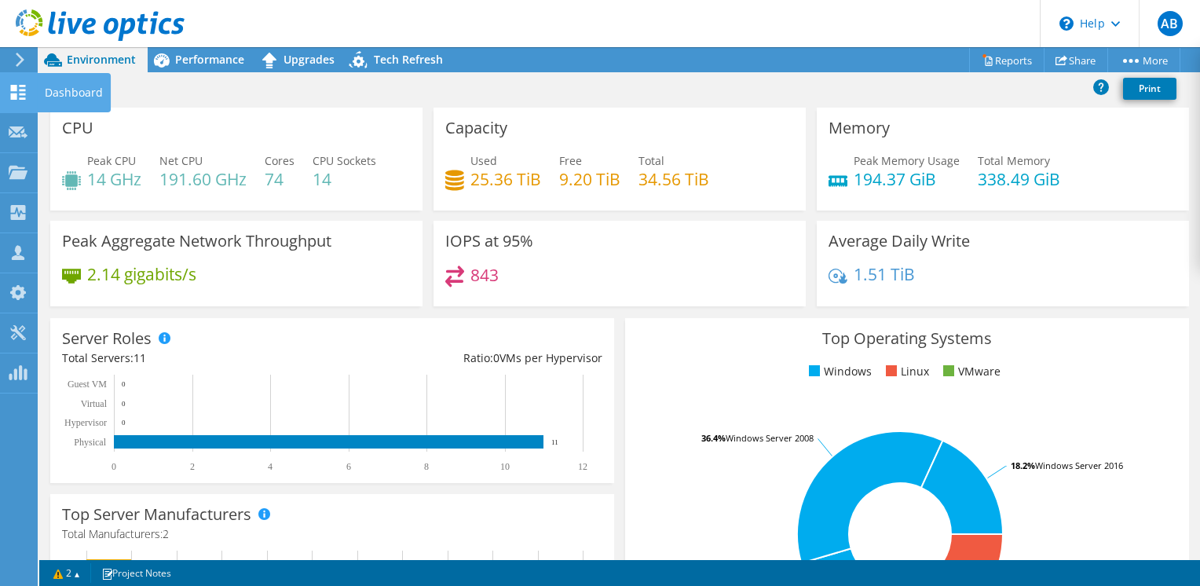
click at [17, 95] on icon at bounding box center [18, 92] width 19 height 15
